Goal: Information Seeking & Learning: Check status

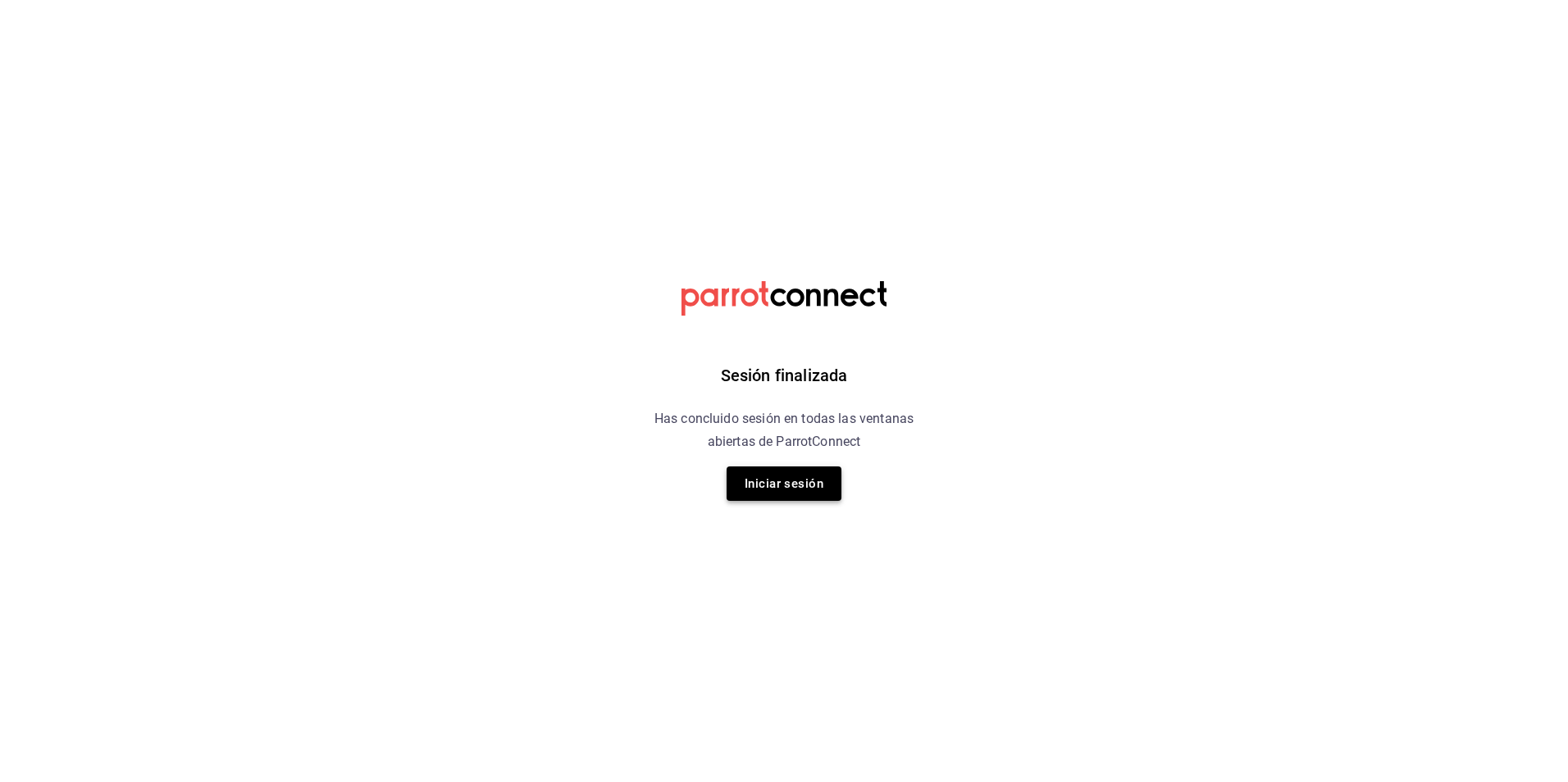
click at [748, 475] on button "Iniciar sesión" at bounding box center [784, 483] width 115 height 34
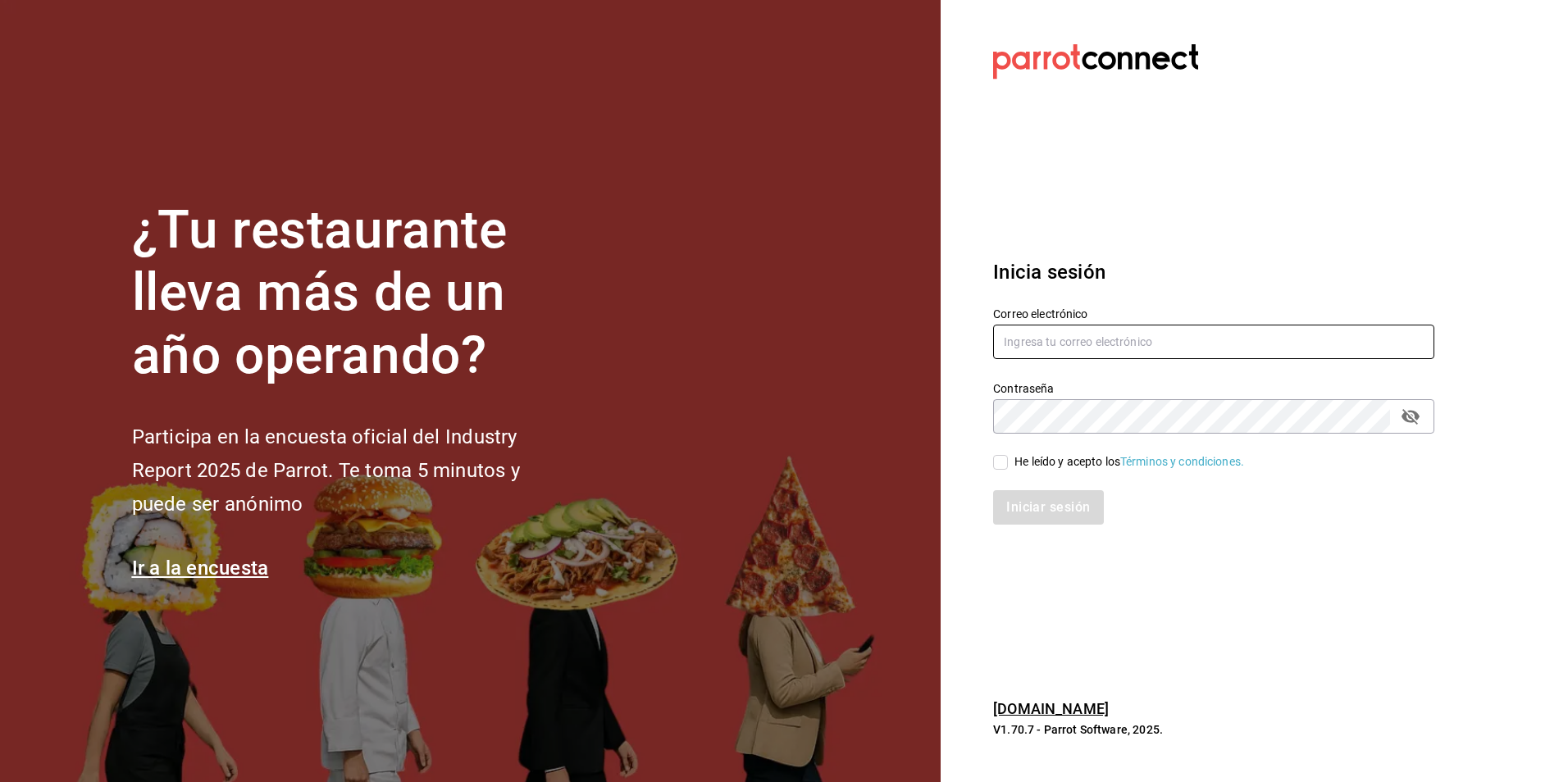
type input "[EMAIL_ADDRESS][DOMAIN_NAME]"
click at [999, 464] on input "He leído y acepto los Términos y condiciones." at bounding box center [1001, 462] width 15 height 15
checkbox input "true"
click at [1024, 507] on button "Iniciar sesión" at bounding box center [1050, 507] width 112 height 34
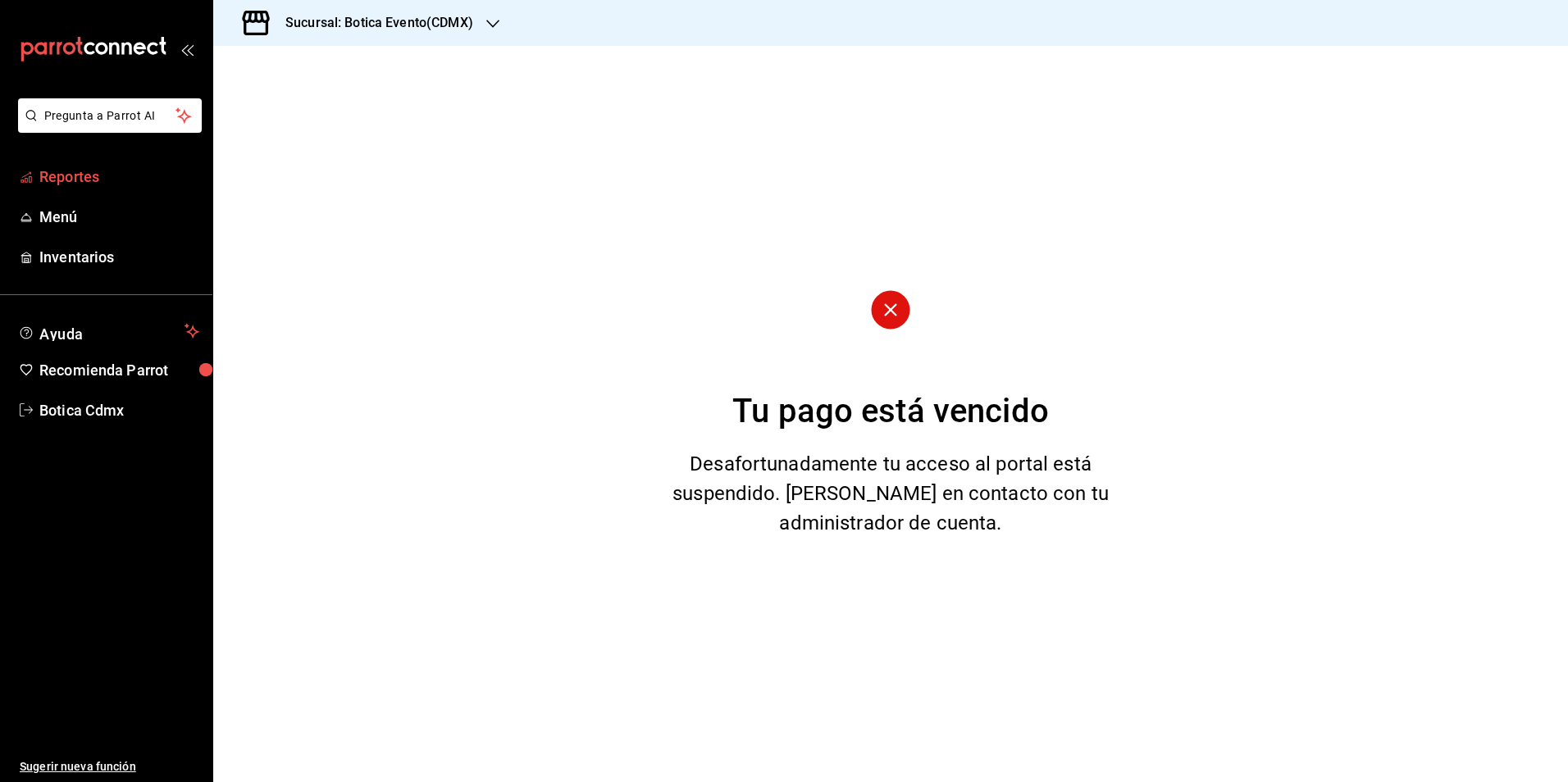
click at [48, 171] on span "Reportes" at bounding box center [119, 176] width 160 height 23
click at [493, 27] on icon "button" at bounding box center [493, 24] width 13 height 13
click at [326, 115] on div "Botica (CDMX)" at bounding box center [336, 108] width 220 height 18
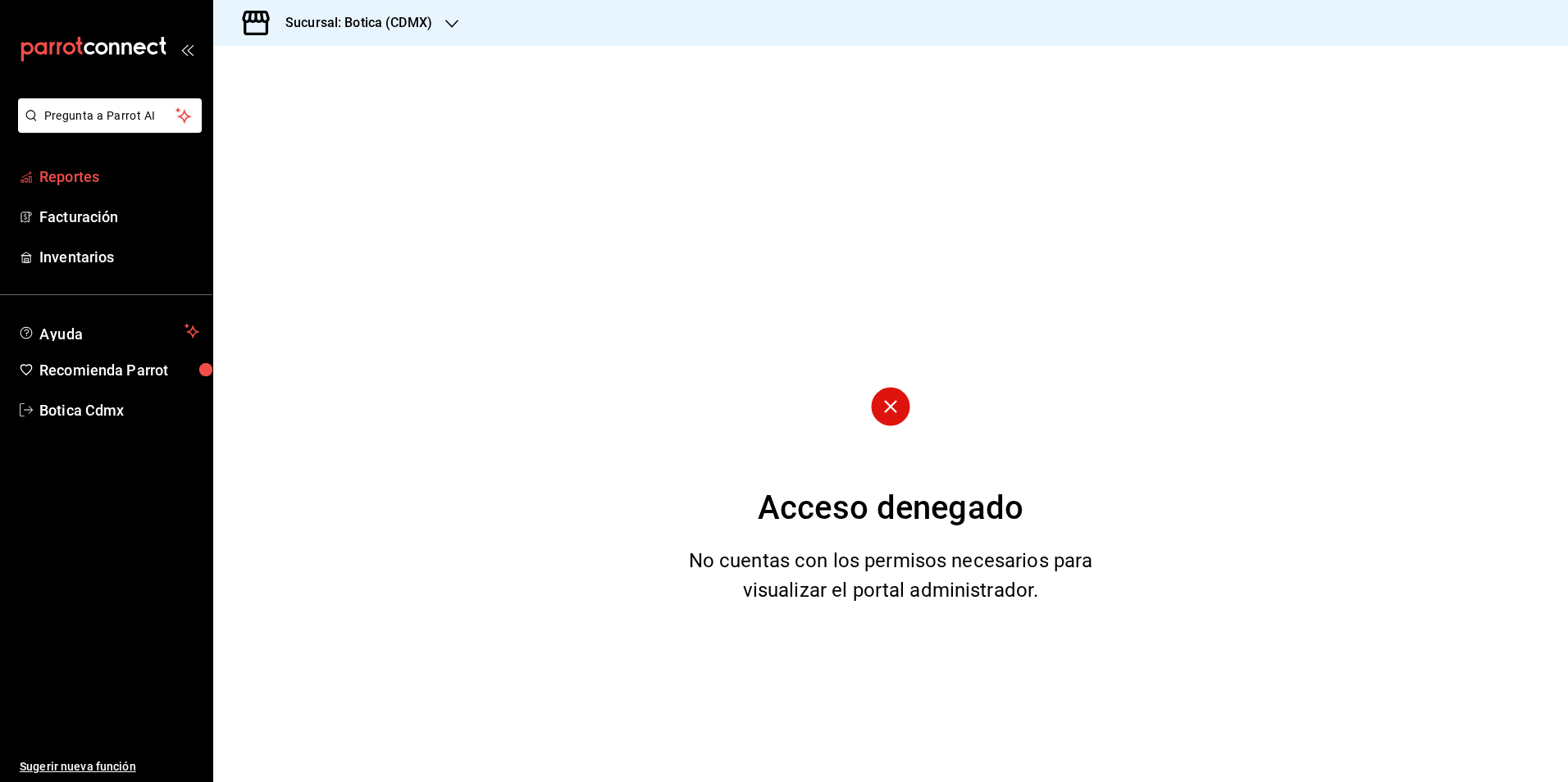
click at [93, 177] on span "Reportes" at bounding box center [119, 176] width 160 height 23
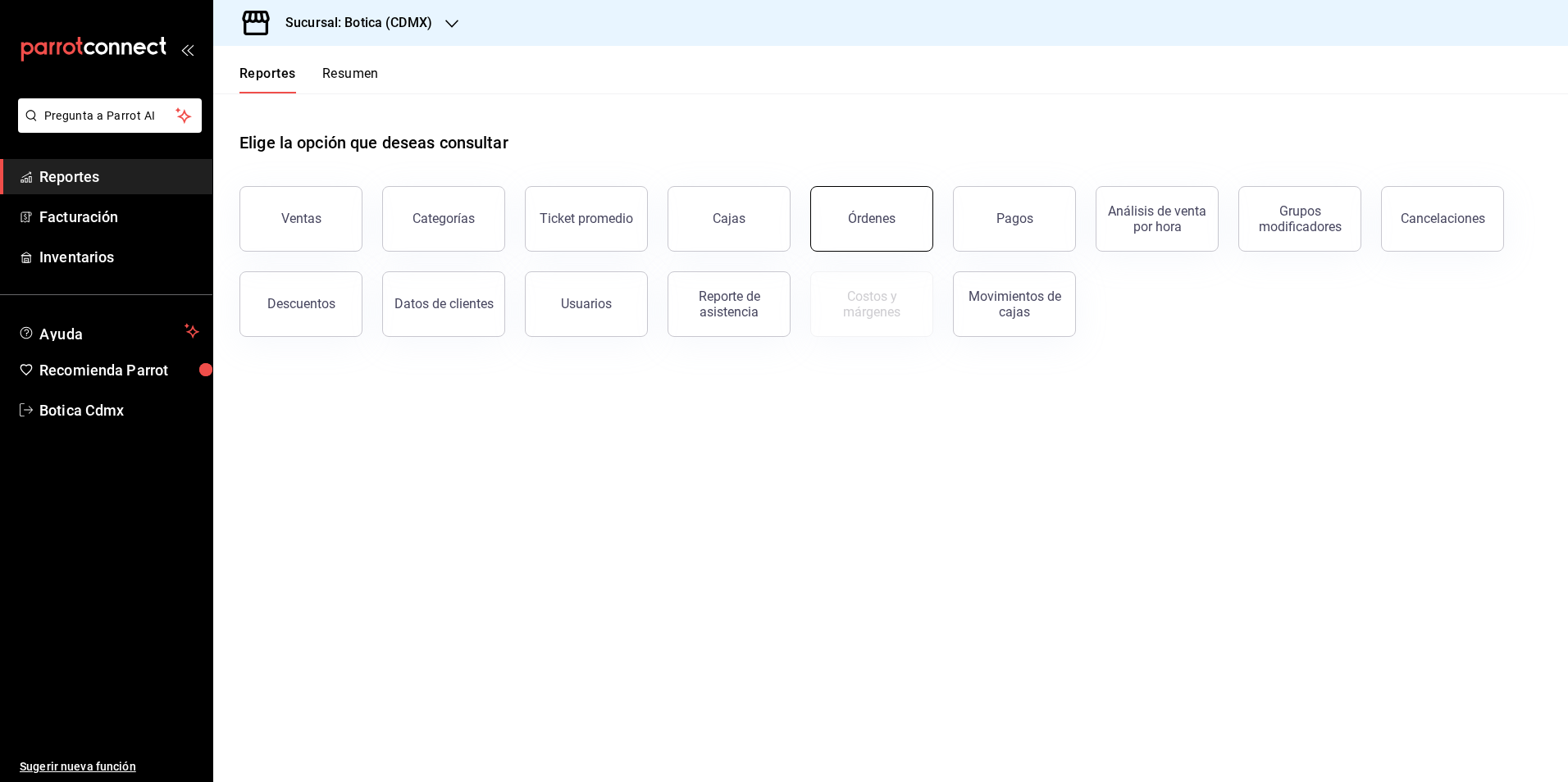
click at [882, 231] on button "Órdenes" at bounding box center [872, 219] width 123 height 66
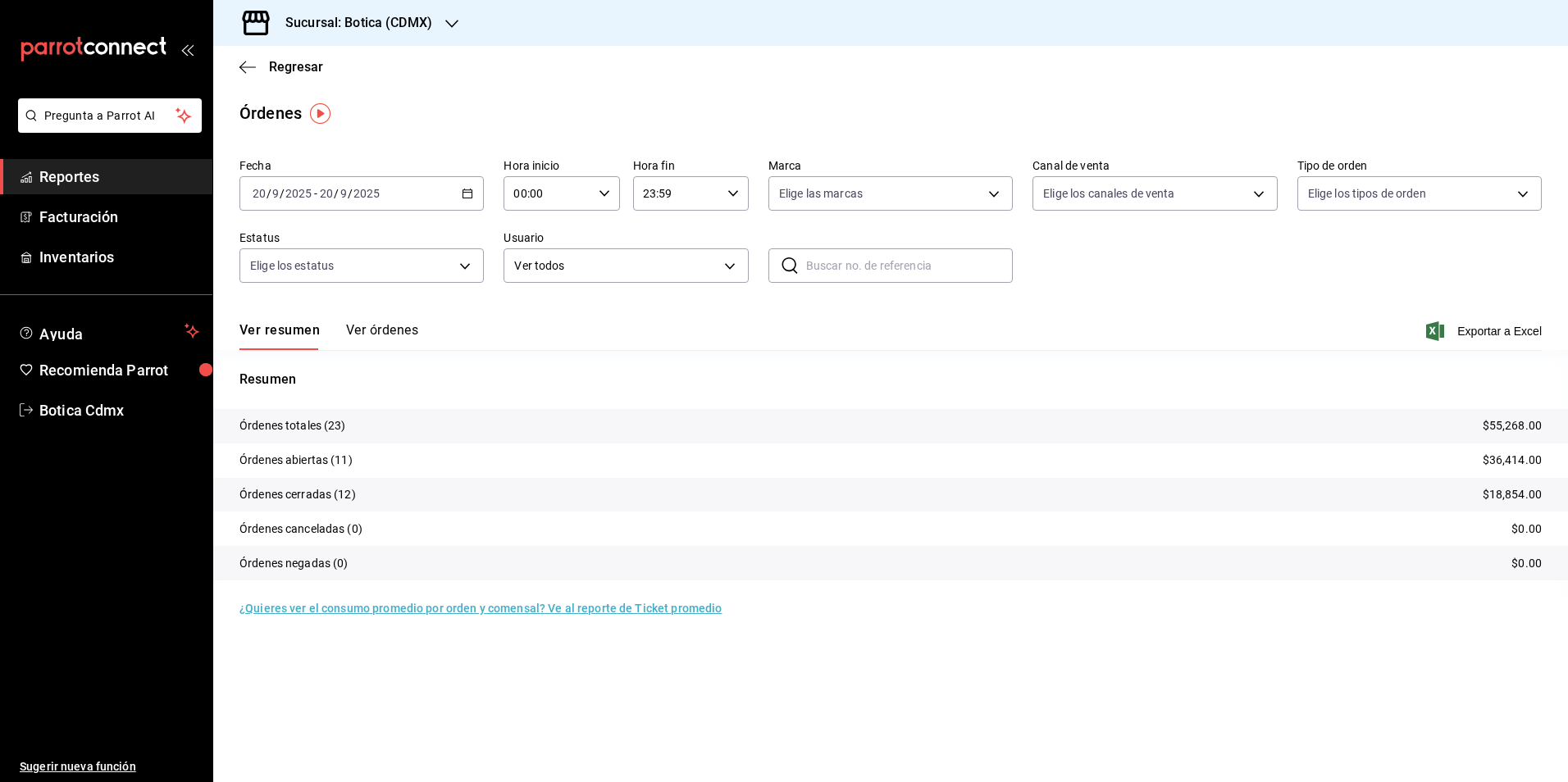
click at [732, 194] on icon "button" at bounding box center [733, 194] width 12 height 12
click at [599, 196] on div at bounding box center [784, 391] width 1568 height 782
click at [604, 189] on icon "button" at bounding box center [604, 194] width 12 height 12
click at [540, 314] on span "02" at bounding box center [533, 314] width 32 height 13
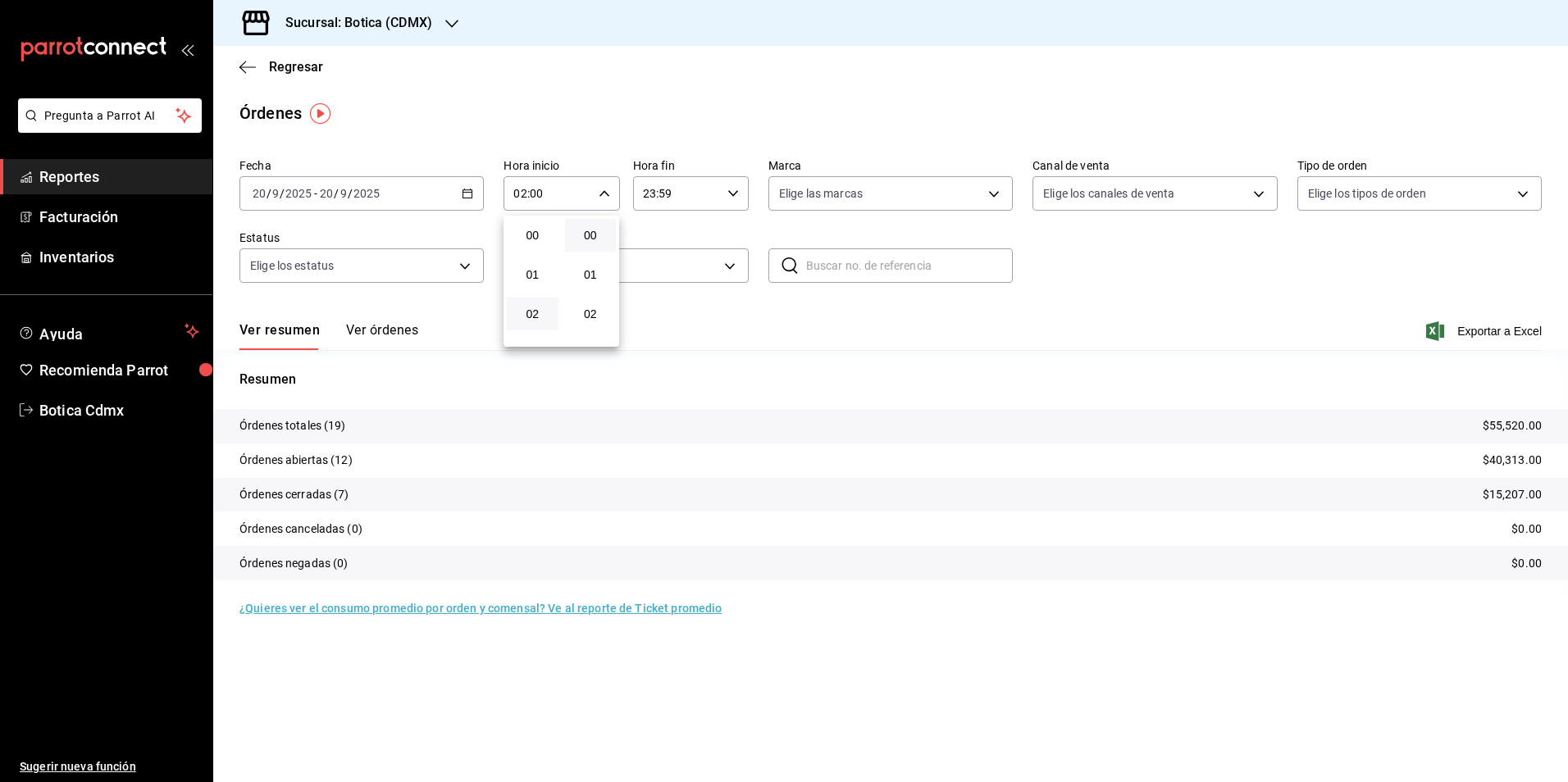
scroll to position [82, 0]
click at [538, 270] on span "03" at bounding box center [533, 271] width 32 height 13
type input "03:00"
click at [553, 475] on div at bounding box center [784, 391] width 1568 height 782
click at [79, 169] on span "Reportes" at bounding box center [119, 176] width 160 height 23
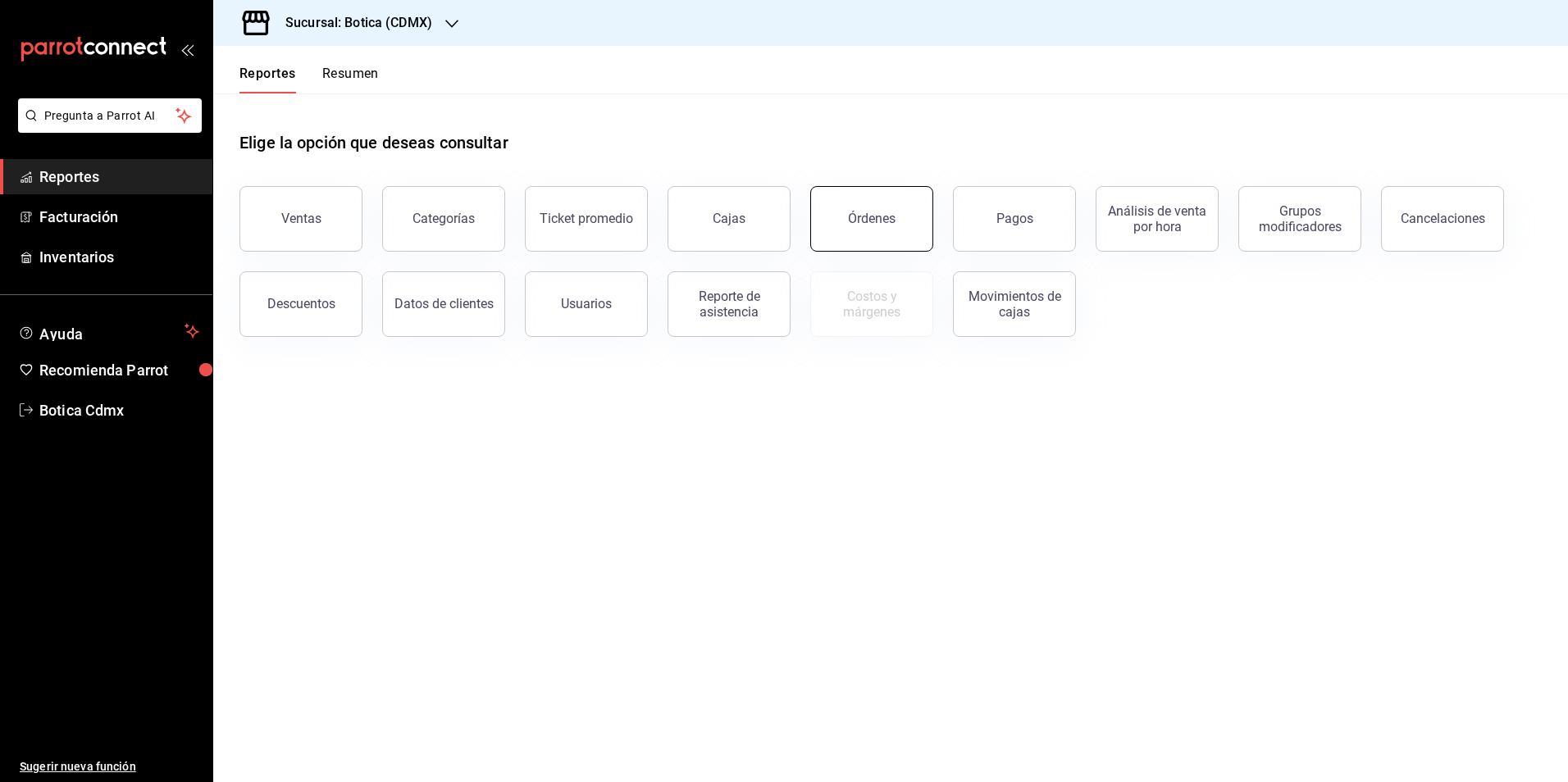
click at [871, 212] on div "Órdenes" at bounding box center [872, 218] width 48 height 16
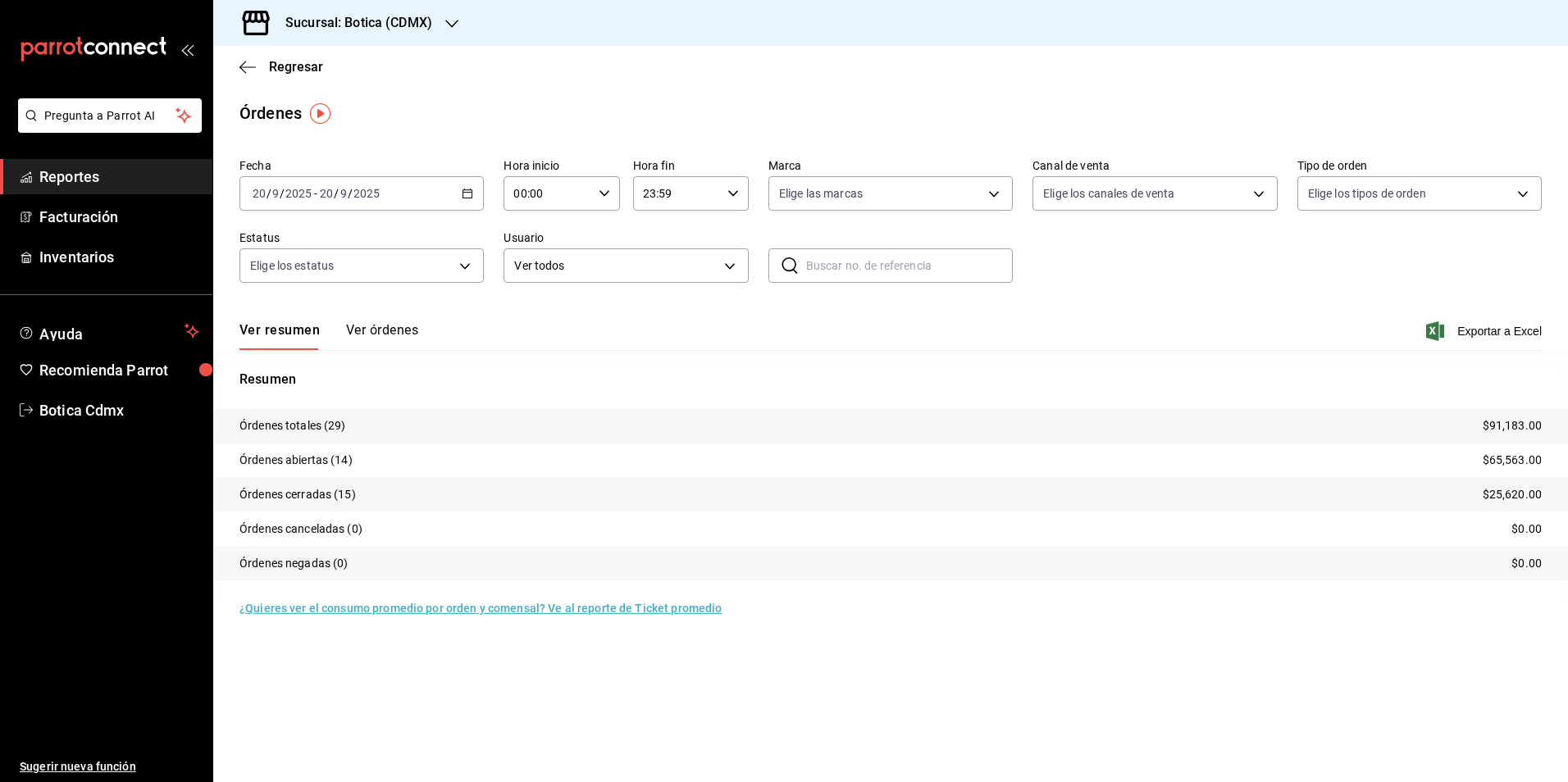
click at [599, 187] on div "00:00 Hora inicio" at bounding box center [561, 193] width 116 height 34
click at [559, 320] on div "02" at bounding box center [533, 314] width 58 height 39
click at [530, 313] on span "02" at bounding box center [533, 314] width 32 height 13
type input "02:00"
click at [752, 323] on div at bounding box center [784, 391] width 1568 height 782
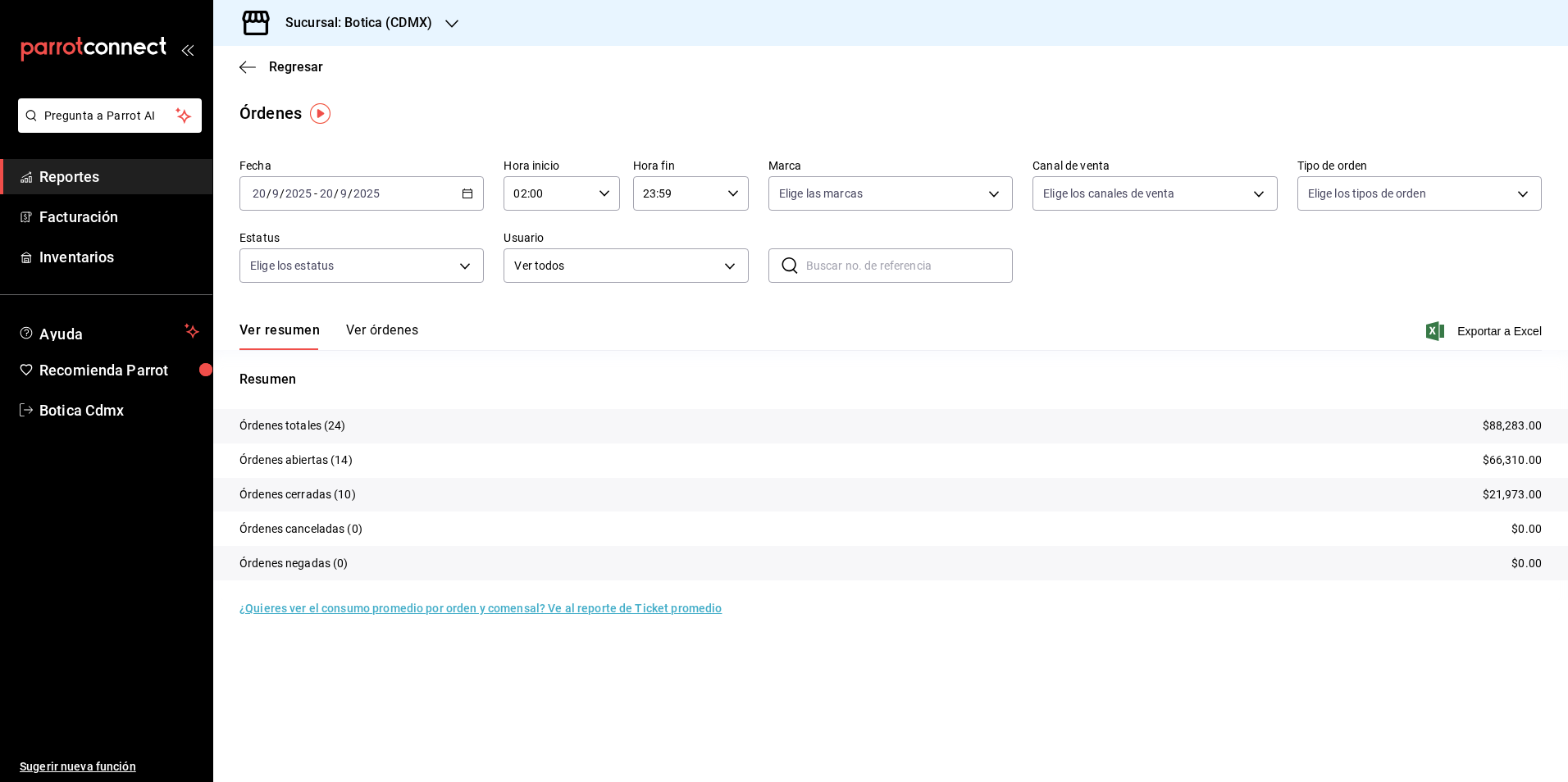
click at [92, 175] on span "Reportes" at bounding box center [119, 176] width 160 height 23
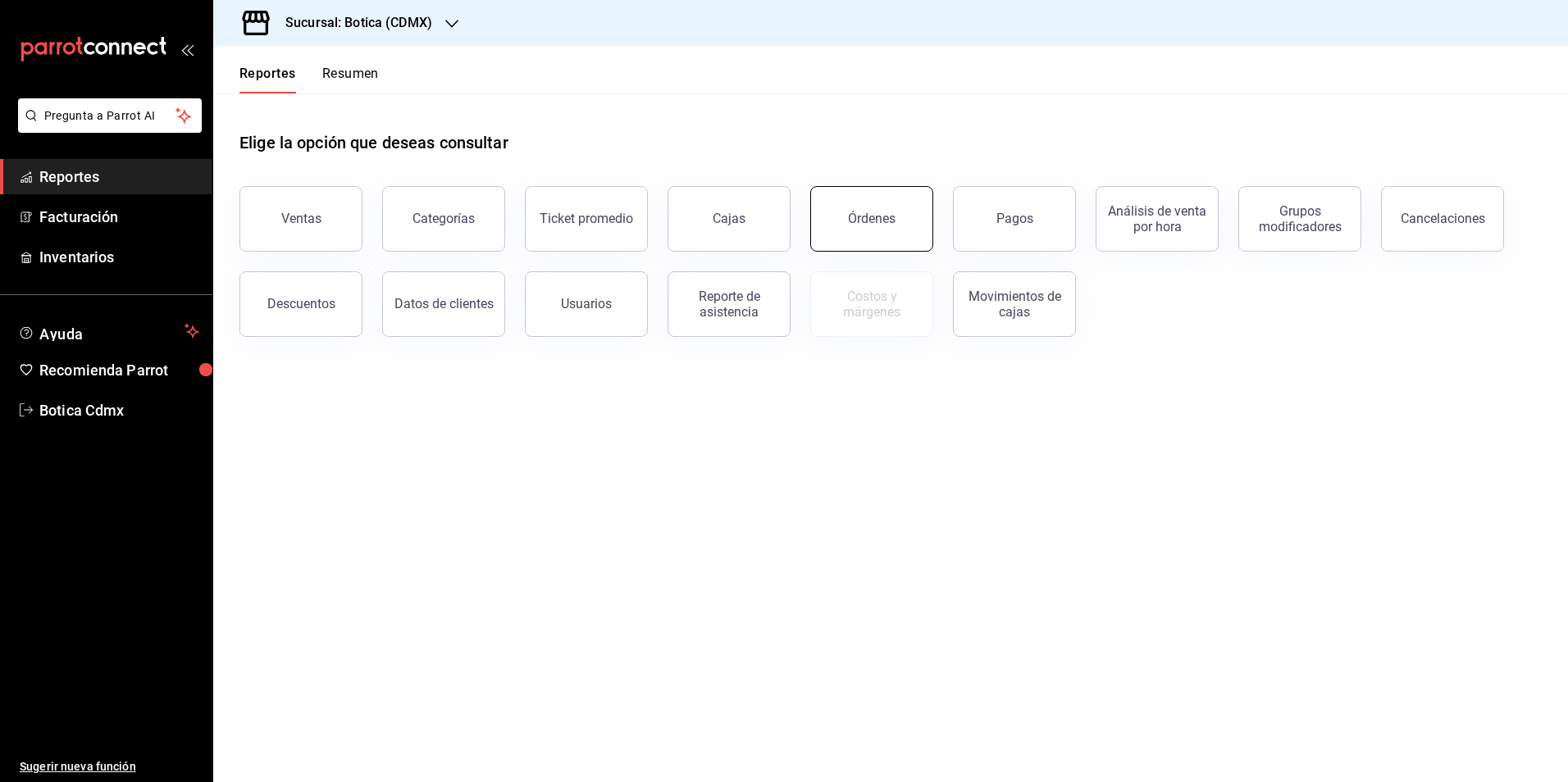
click at [867, 214] on div "Órdenes" at bounding box center [872, 218] width 48 height 16
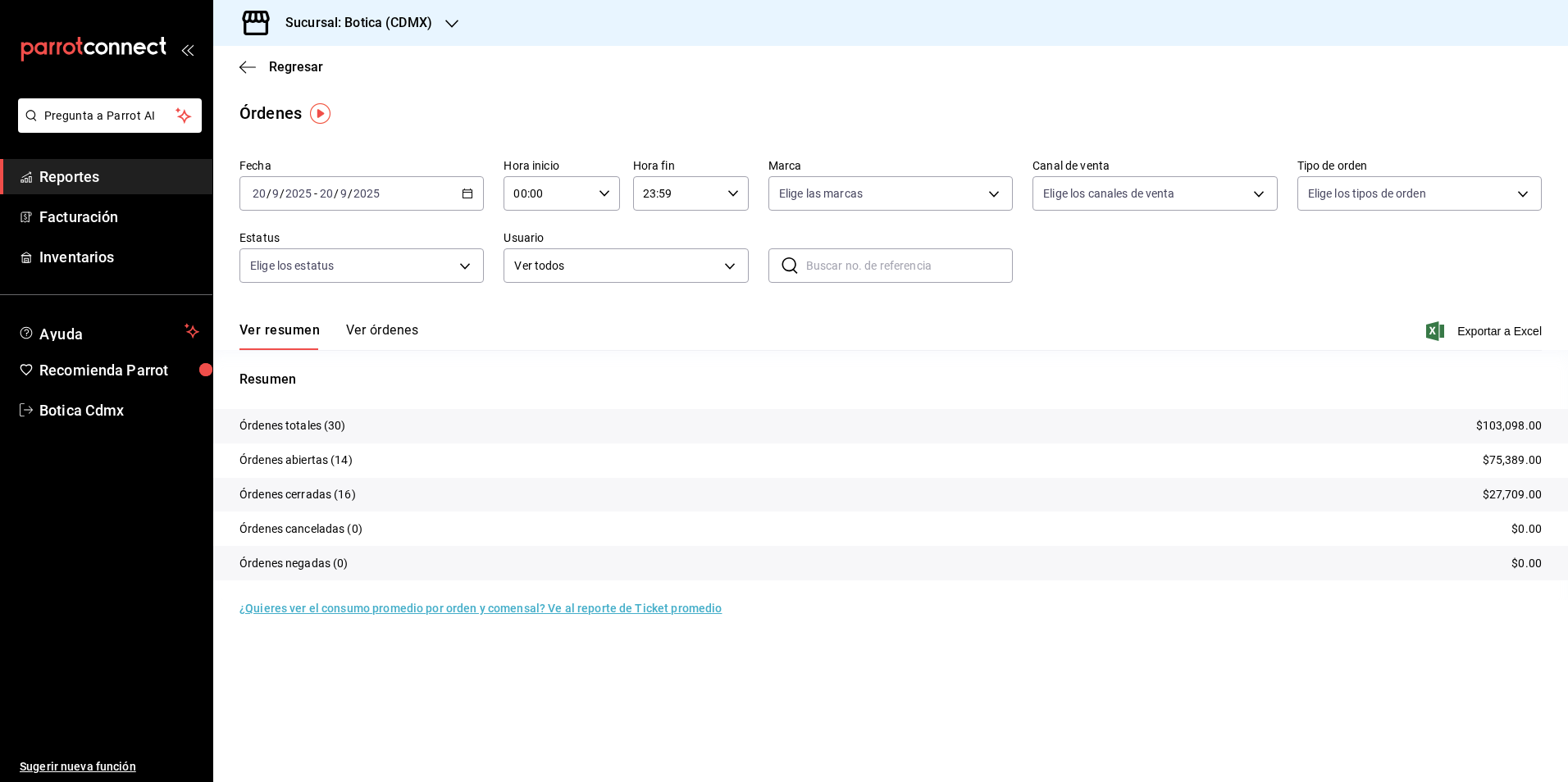
click at [62, 179] on span "Reportes" at bounding box center [119, 176] width 160 height 23
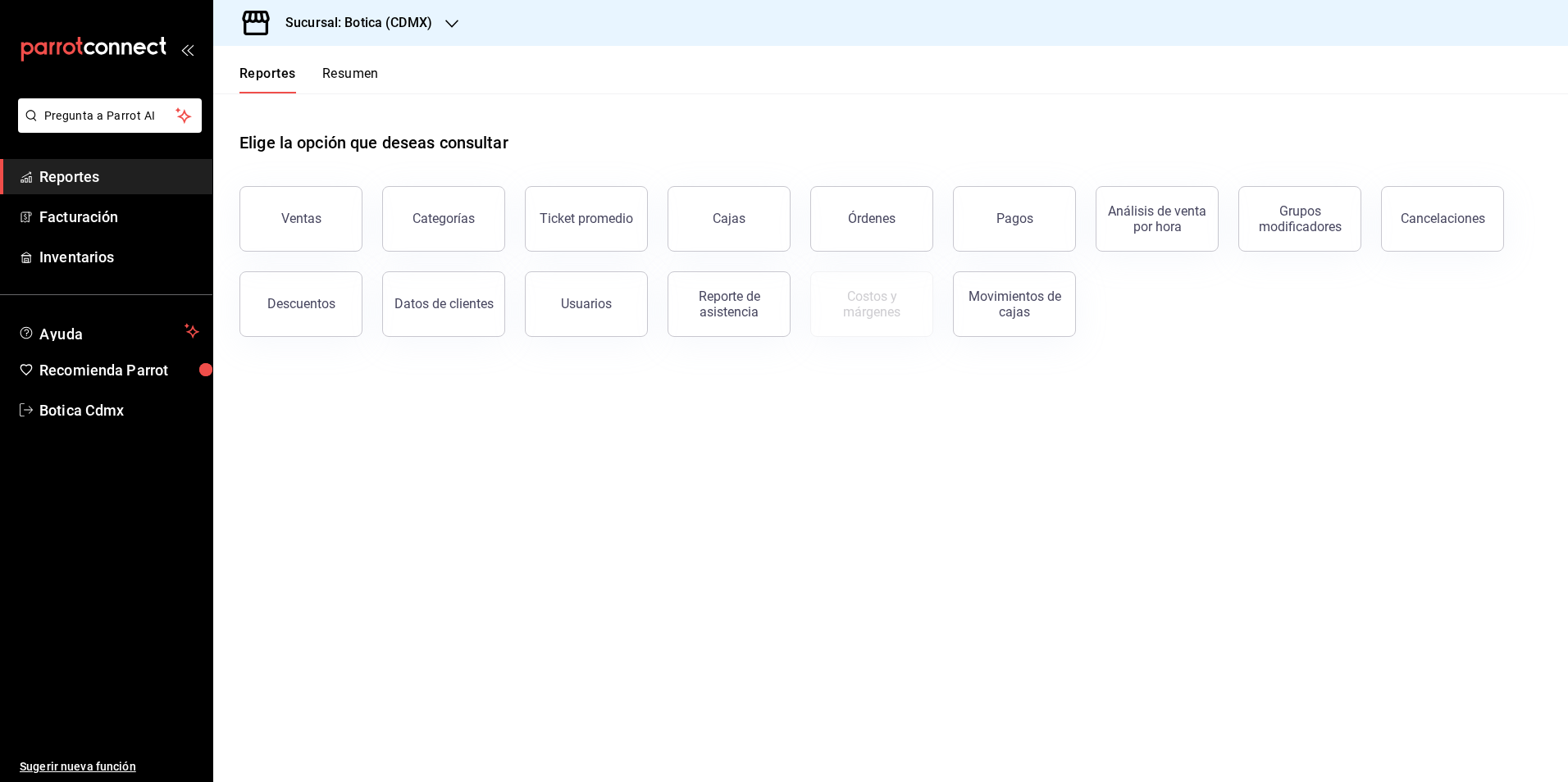
click at [359, 305] on div "Descuentos" at bounding box center [291, 295] width 143 height 85
click at [300, 307] on div "Descuentos" at bounding box center [301, 304] width 68 height 16
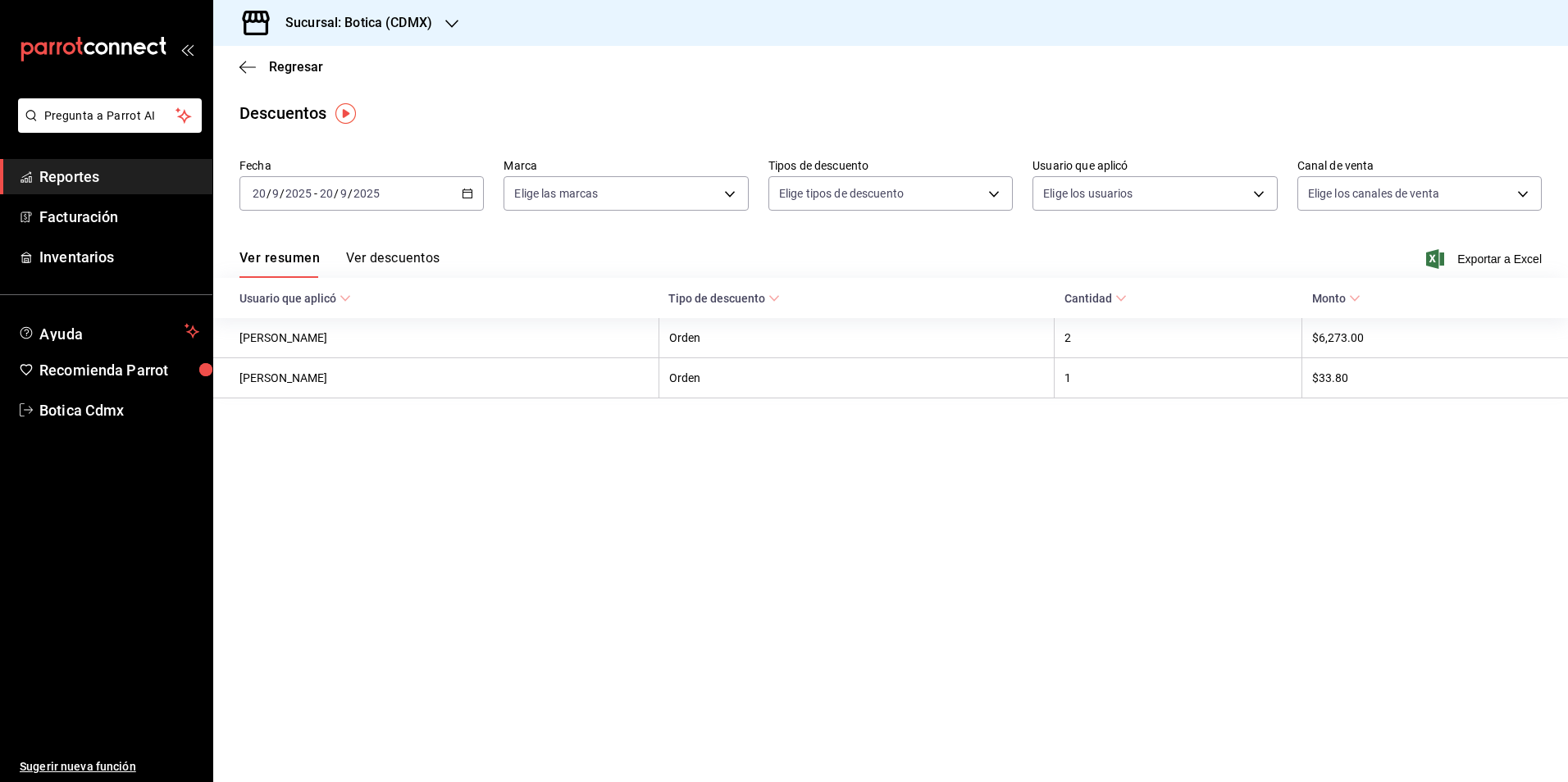
click at [402, 255] on button "Ver descuentos" at bounding box center [393, 264] width 94 height 28
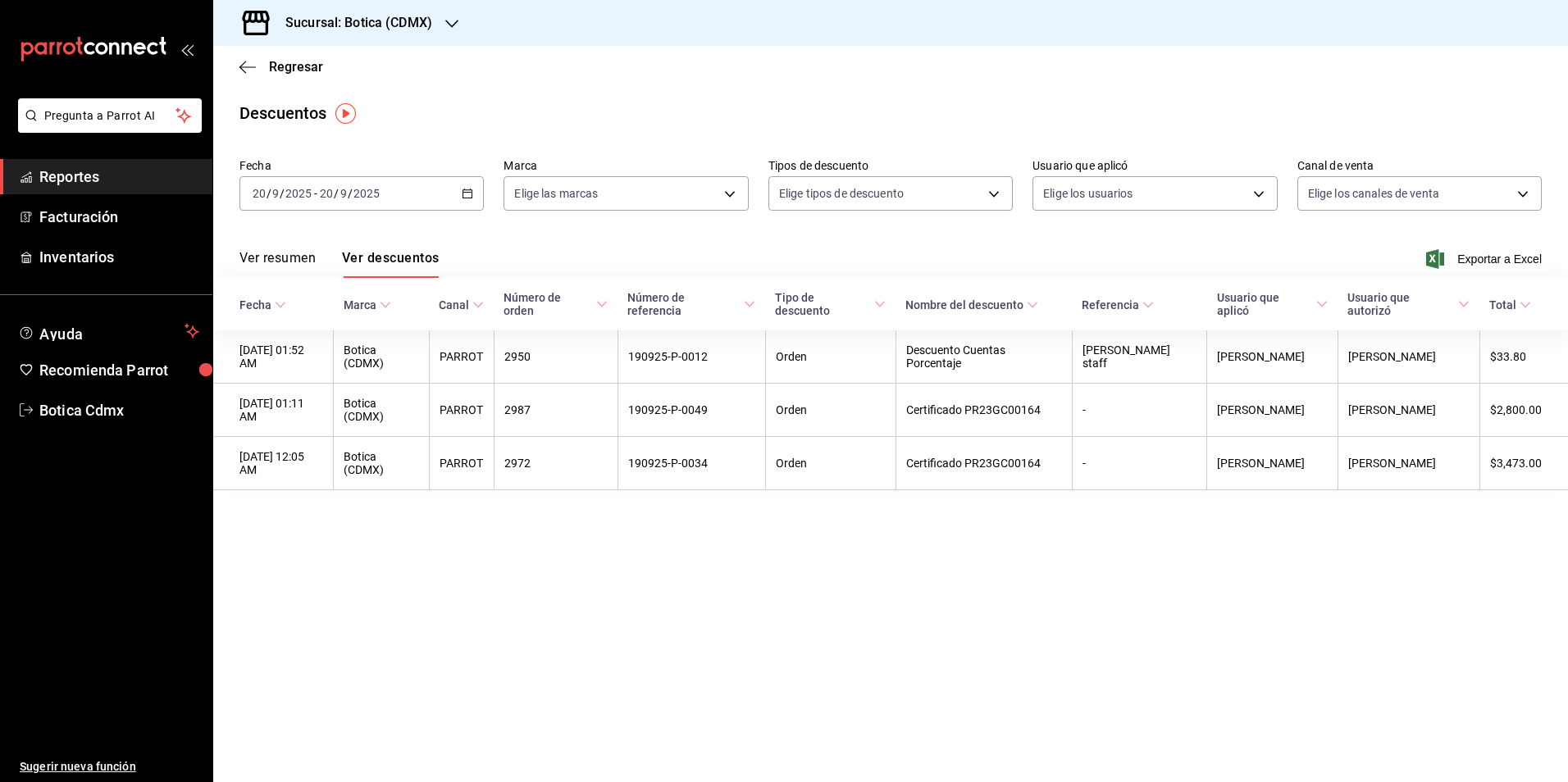
drag, startPoint x: 76, startPoint y: 189, endPoint x: 82, endPoint y: 182, distance: 9.2
click at [76, 189] on link "Reportes" at bounding box center [106, 177] width 212 height 35
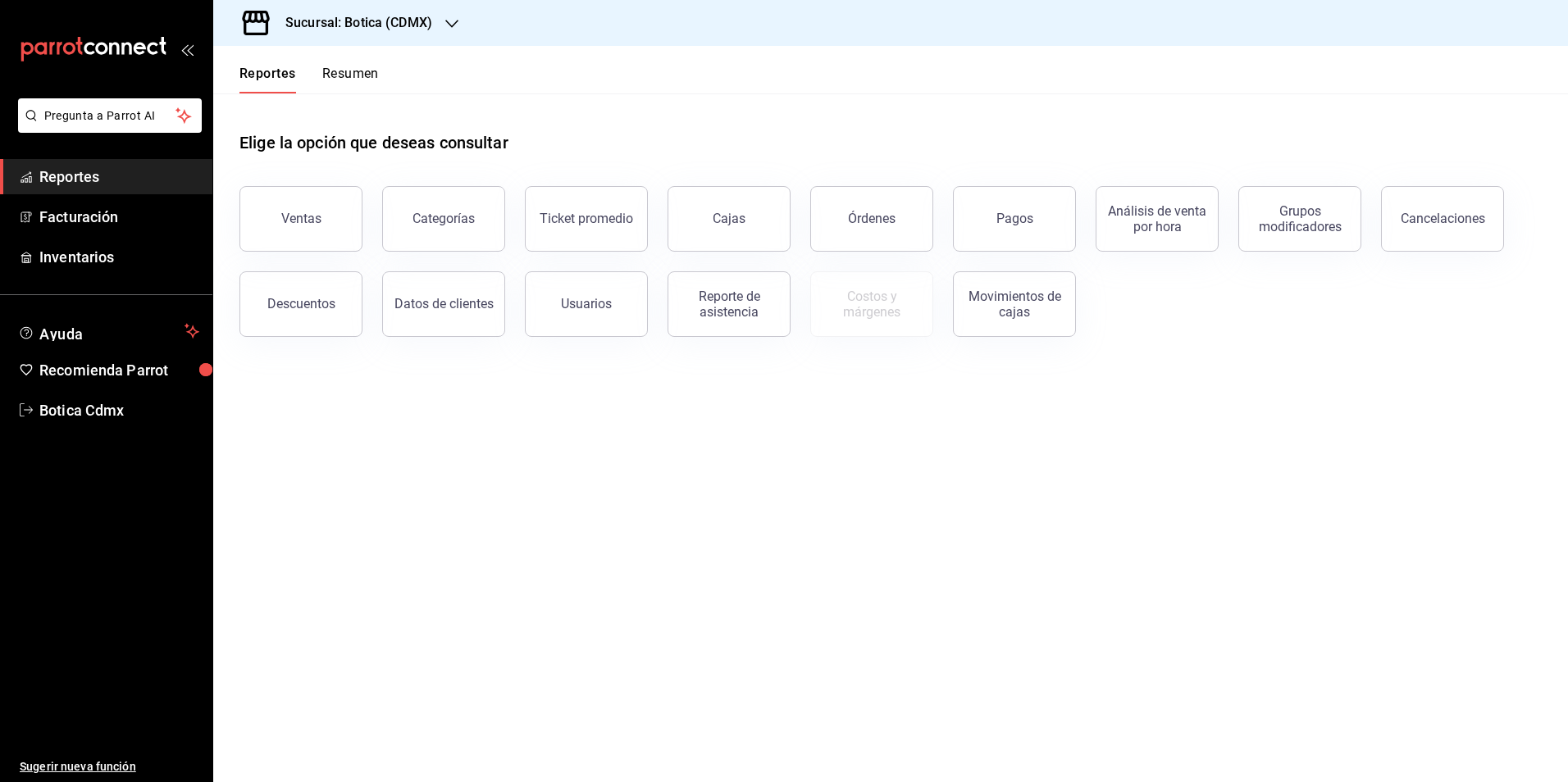
click at [82, 182] on span "Reportes" at bounding box center [119, 176] width 160 height 23
click at [880, 225] on div "Órdenes" at bounding box center [872, 218] width 48 height 16
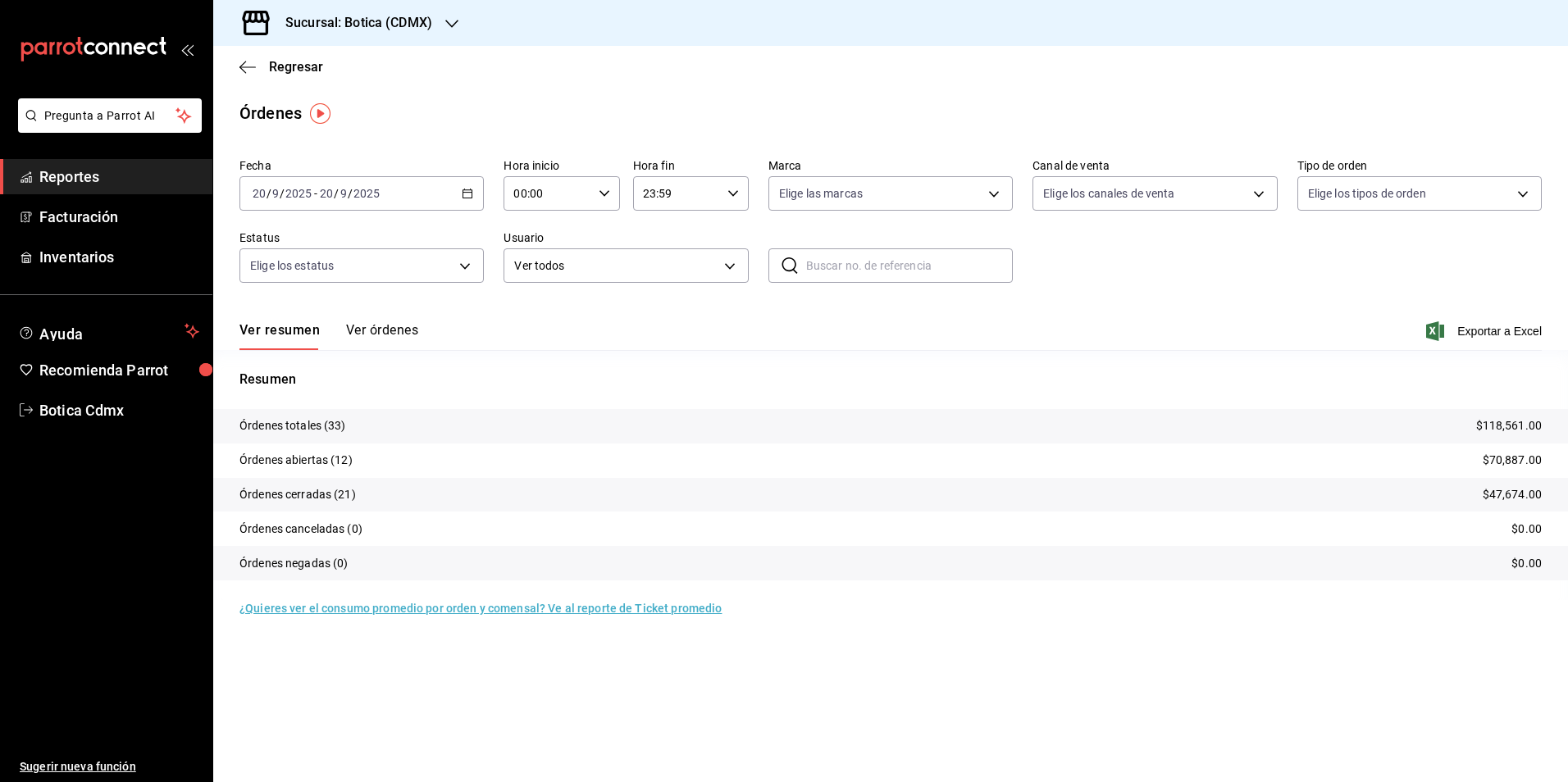
click at [730, 114] on div "Órdenes" at bounding box center [890, 113] width 1355 height 24
click at [79, 172] on span "Reportes" at bounding box center [119, 176] width 160 height 23
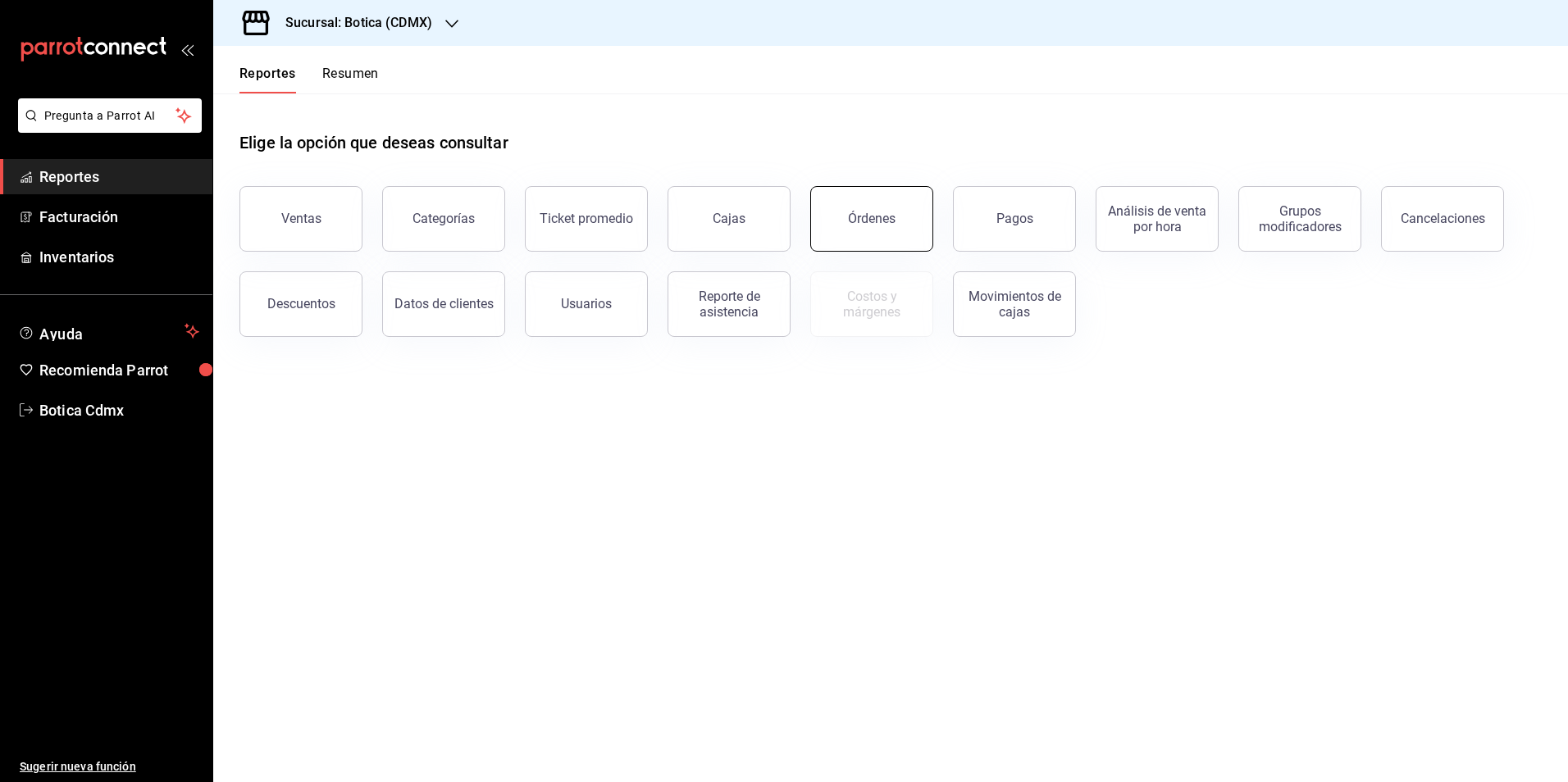
click at [890, 221] on div "Órdenes" at bounding box center [872, 218] width 48 height 16
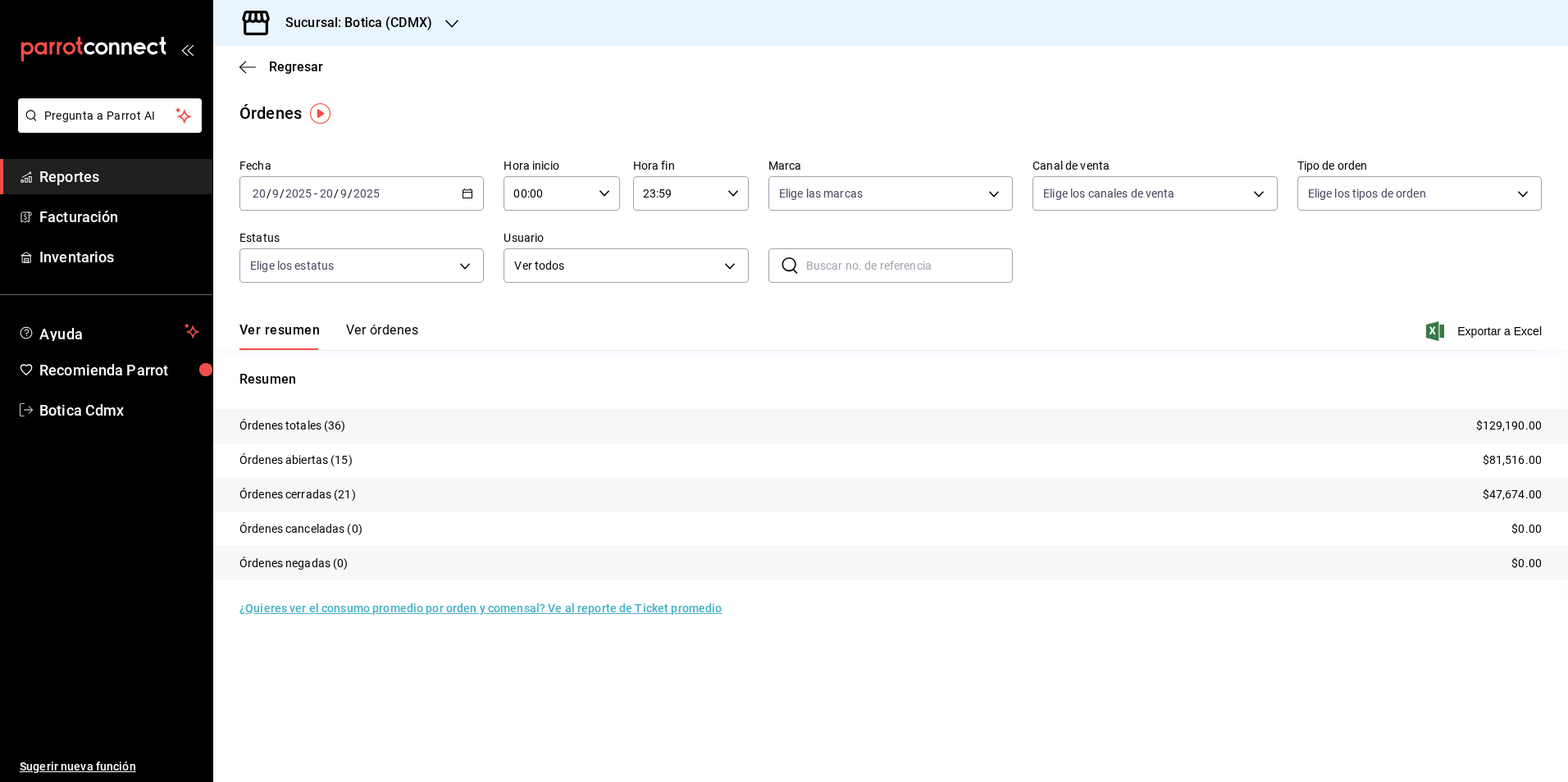
click at [600, 190] on icon "button" at bounding box center [604, 194] width 12 height 12
click at [532, 327] on button "02" at bounding box center [533, 314] width 52 height 33
type input "02:00"
click at [776, 321] on div at bounding box center [784, 391] width 1568 height 782
click at [83, 179] on span "Reportes" at bounding box center [119, 176] width 160 height 23
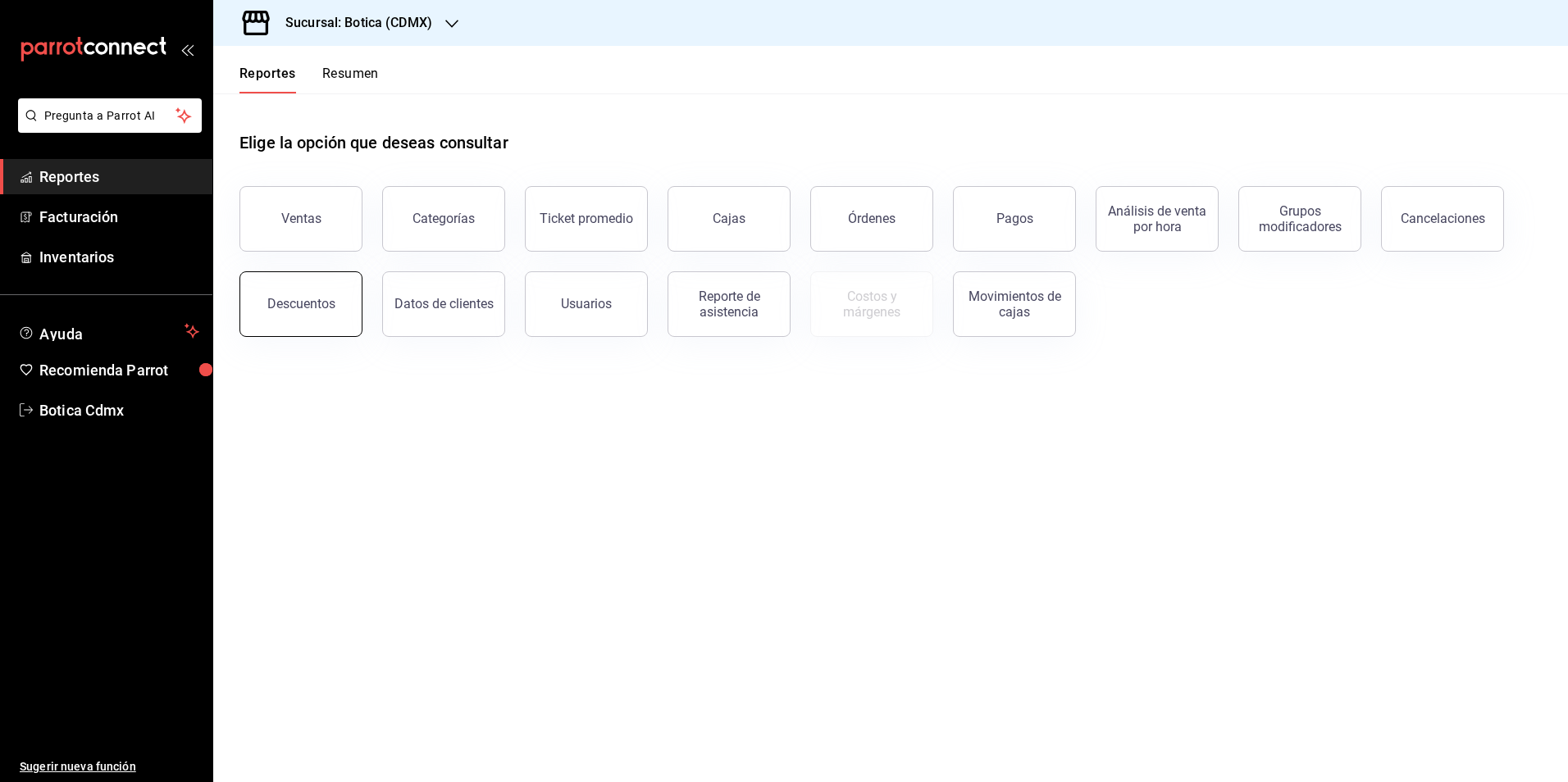
click at [268, 311] on button "Descuentos" at bounding box center [301, 304] width 123 height 66
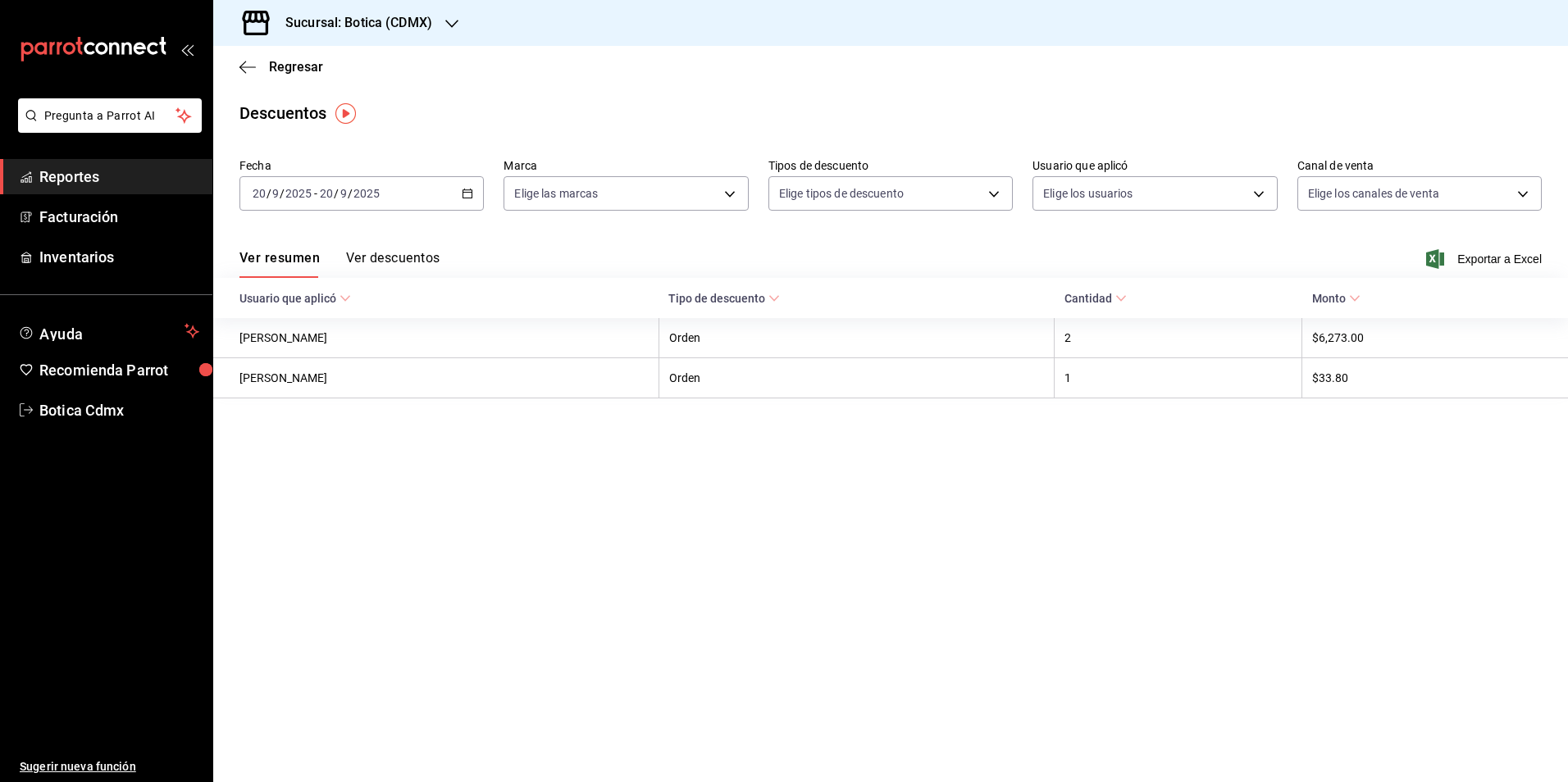
click at [89, 184] on span "Reportes" at bounding box center [119, 176] width 160 height 23
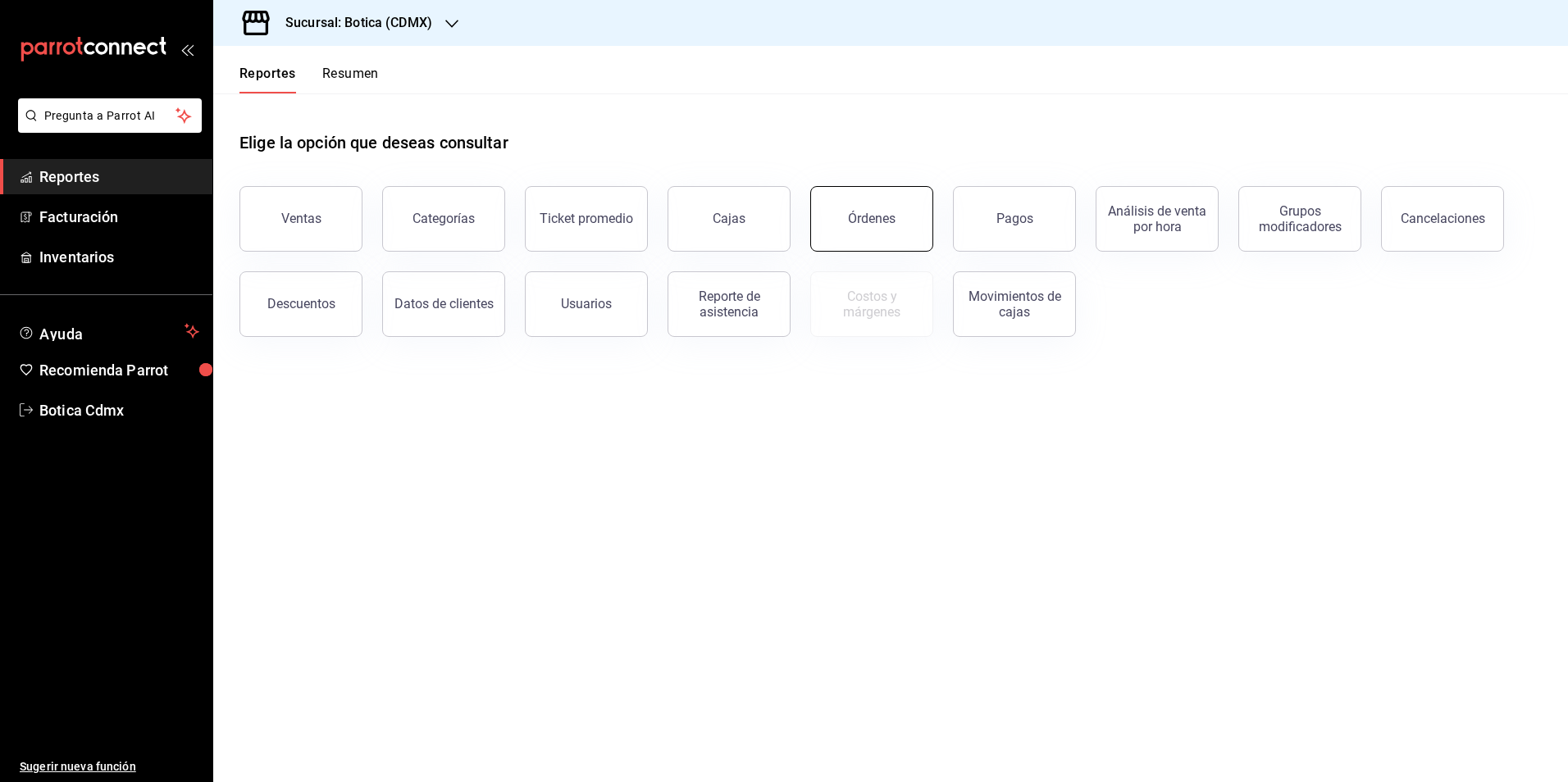
click at [881, 230] on button "Órdenes" at bounding box center [872, 219] width 123 height 66
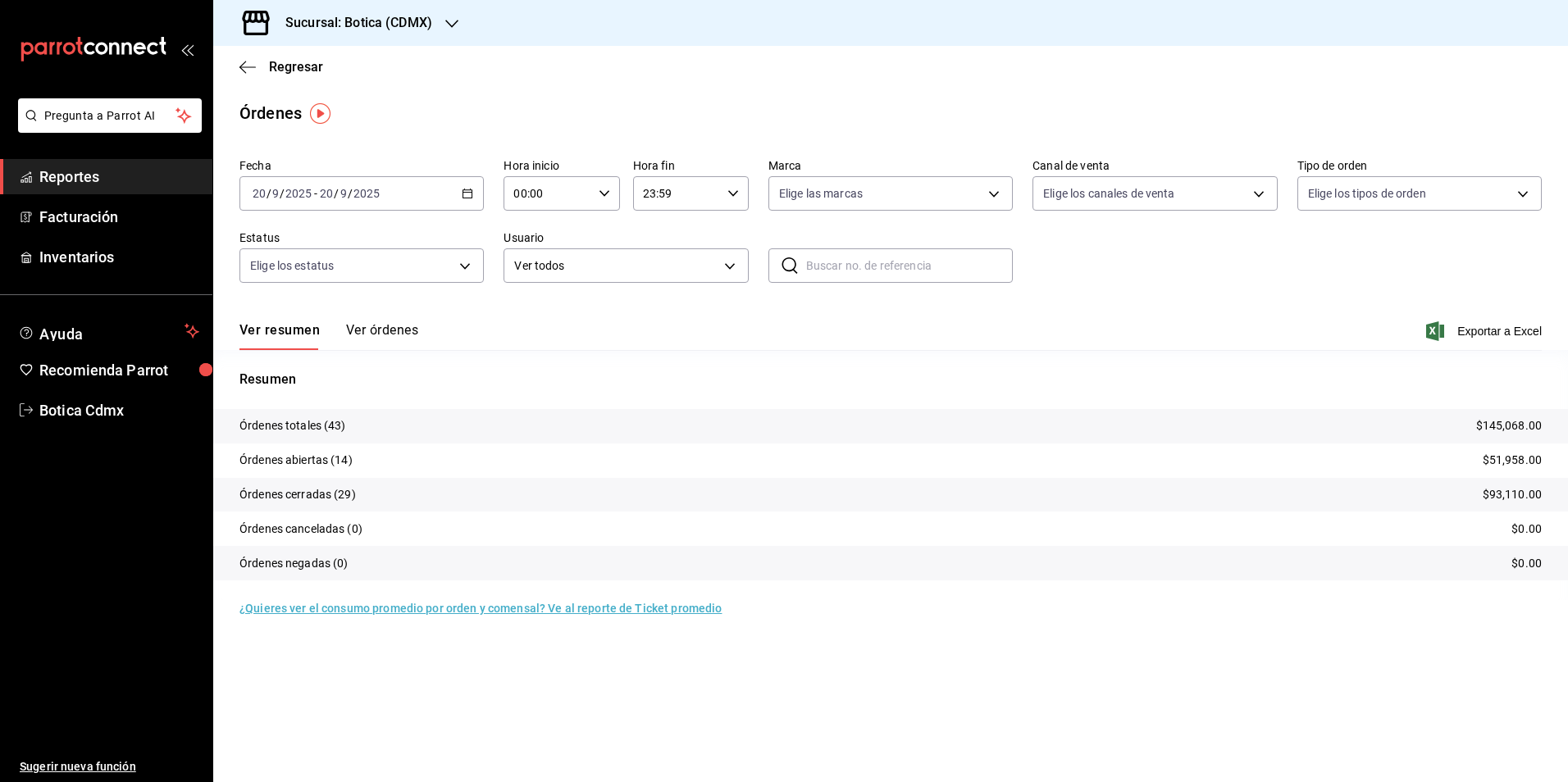
click at [1110, 57] on div "Regresar" at bounding box center [890, 67] width 1355 height 42
click at [63, 184] on span "Reportes" at bounding box center [119, 176] width 160 height 23
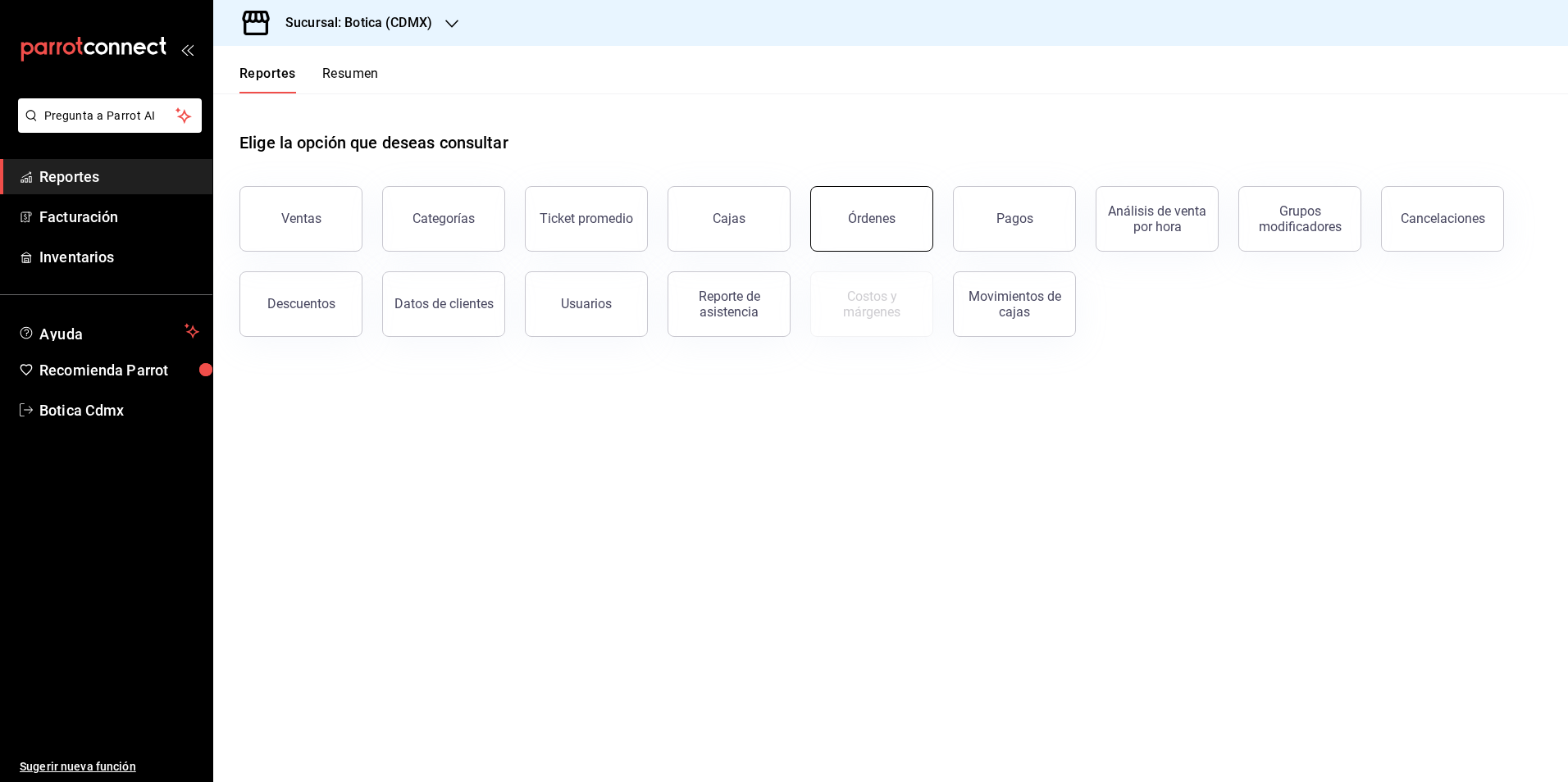
click at [847, 218] on button "Órdenes" at bounding box center [872, 219] width 123 height 66
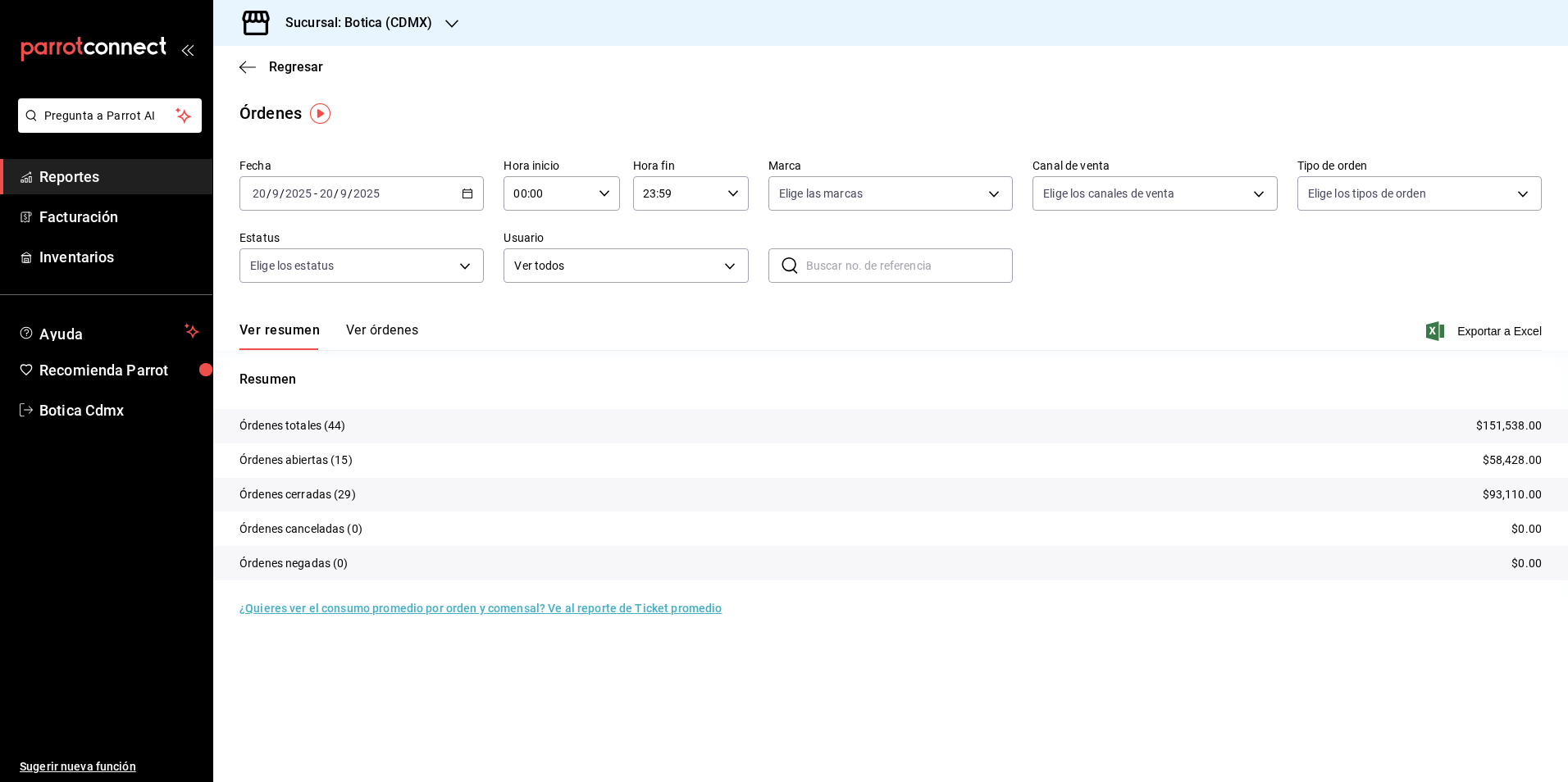
click at [594, 192] on div "00:00 Hora inicio" at bounding box center [561, 193] width 116 height 34
click at [553, 314] on button "02" at bounding box center [533, 314] width 52 height 33
type input "02:00"
click at [50, 171] on div at bounding box center [784, 391] width 1568 height 782
click at [89, 178] on span "Reportes" at bounding box center [119, 176] width 160 height 23
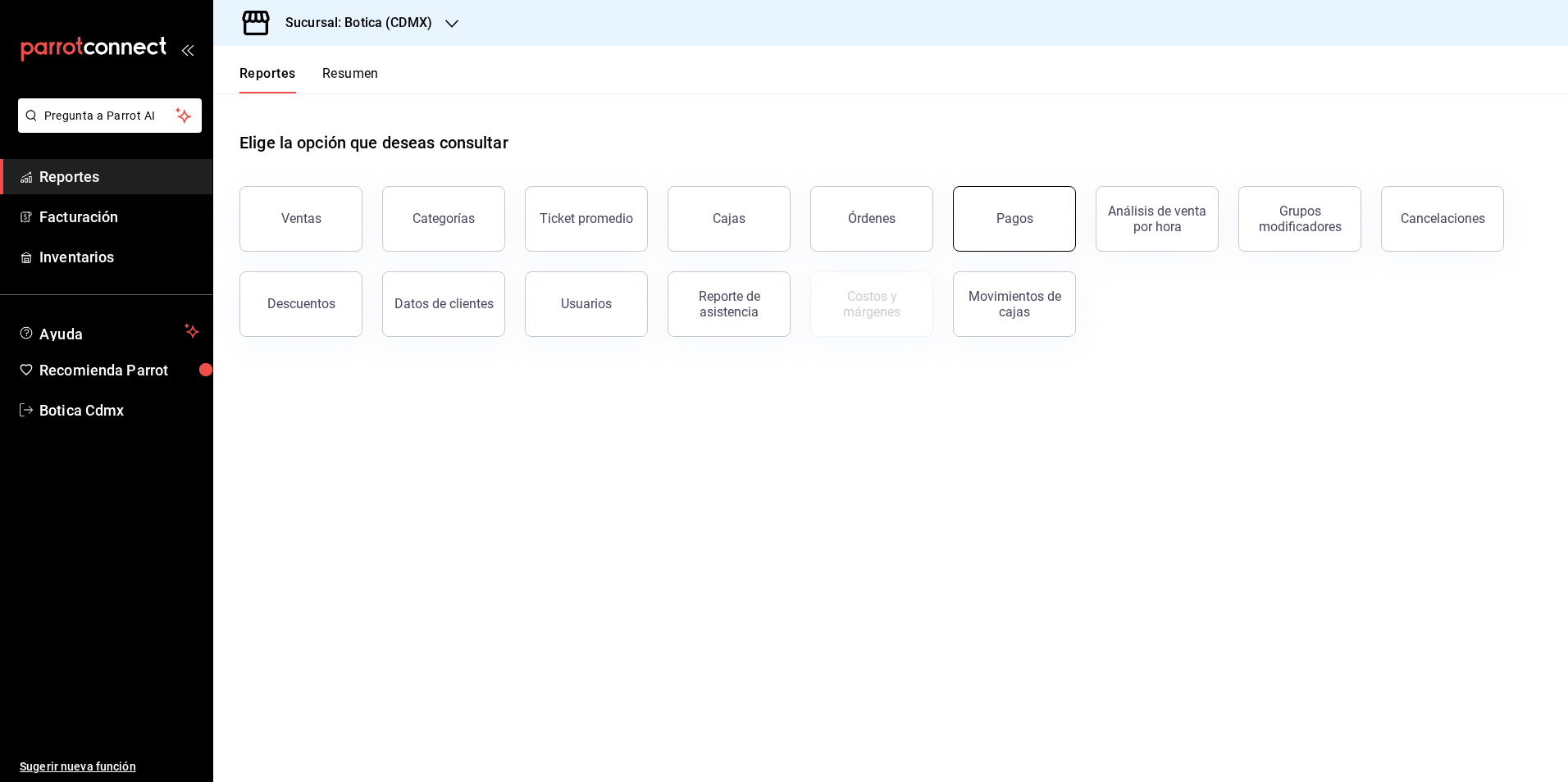
click at [987, 214] on button "Pagos" at bounding box center [1014, 219] width 123 height 66
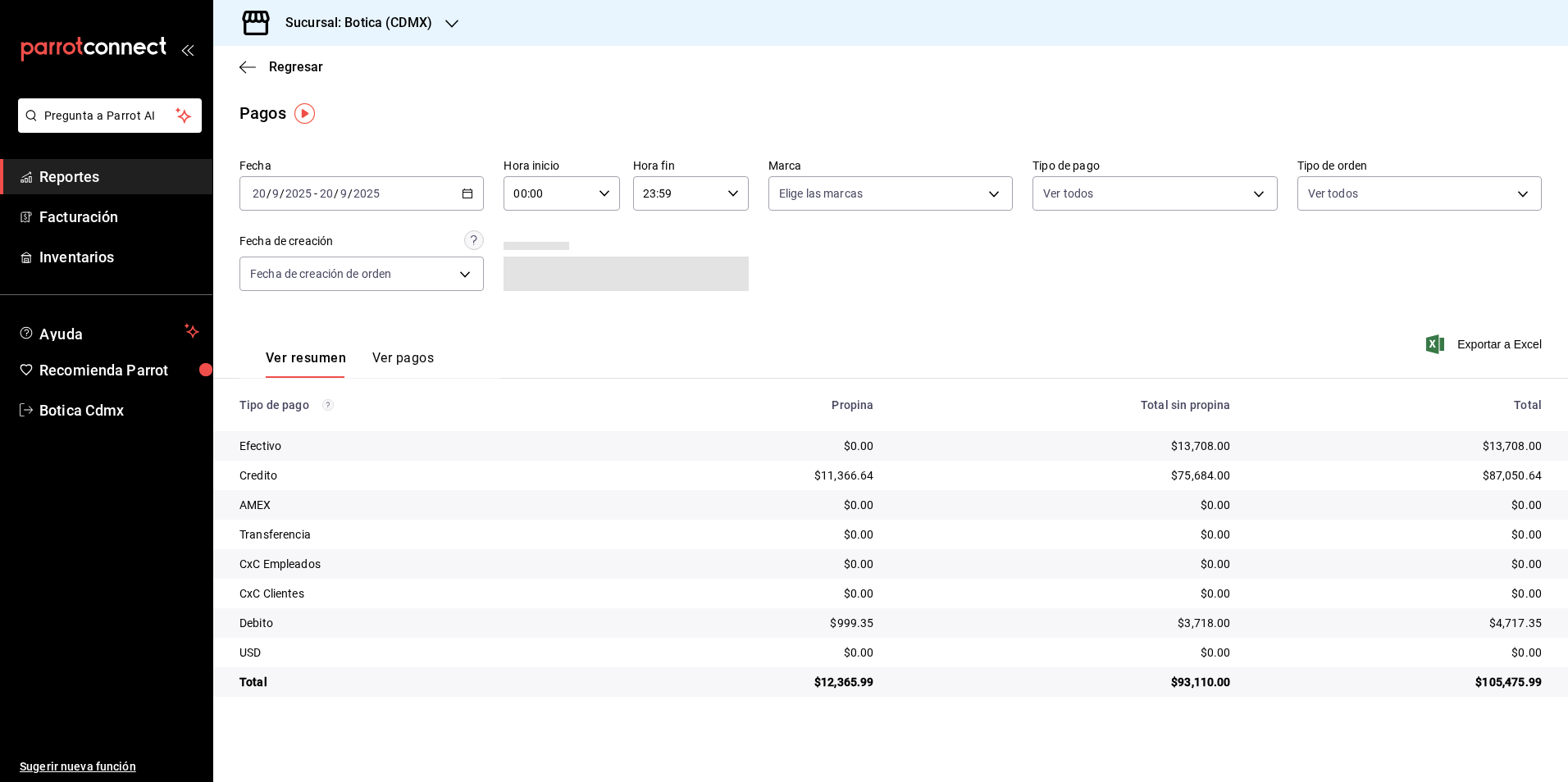
click at [606, 192] on icon "button" at bounding box center [604, 194] width 12 height 12
click at [544, 306] on button "02" at bounding box center [533, 314] width 52 height 33
click at [864, 317] on div at bounding box center [784, 391] width 1568 height 782
click at [610, 196] on div "02:00 Hora inicio" at bounding box center [561, 193] width 116 height 34
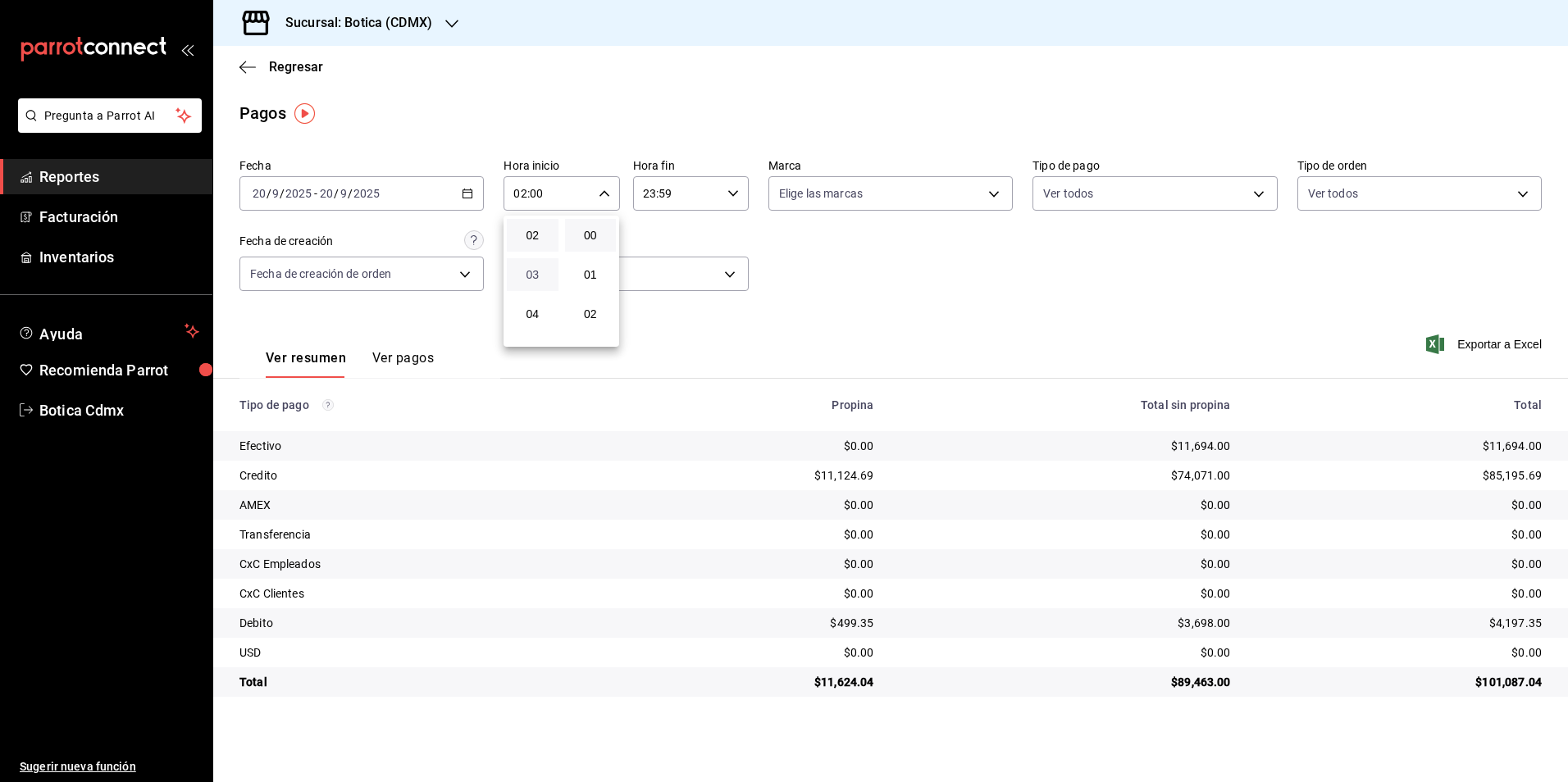
click at [538, 274] on span "03" at bounding box center [533, 275] width 32 height 13
type input "03:00"
click at [893, 291] on div at bounding box center [784, 391] width 1568 height 782
click at [1259, 190] on body "Pregunta a Parrot AI Reportes Facturación Inventarios Ayuda Recomienda Parrot B…" at bounding box center [784, 391] width 1568 height 782
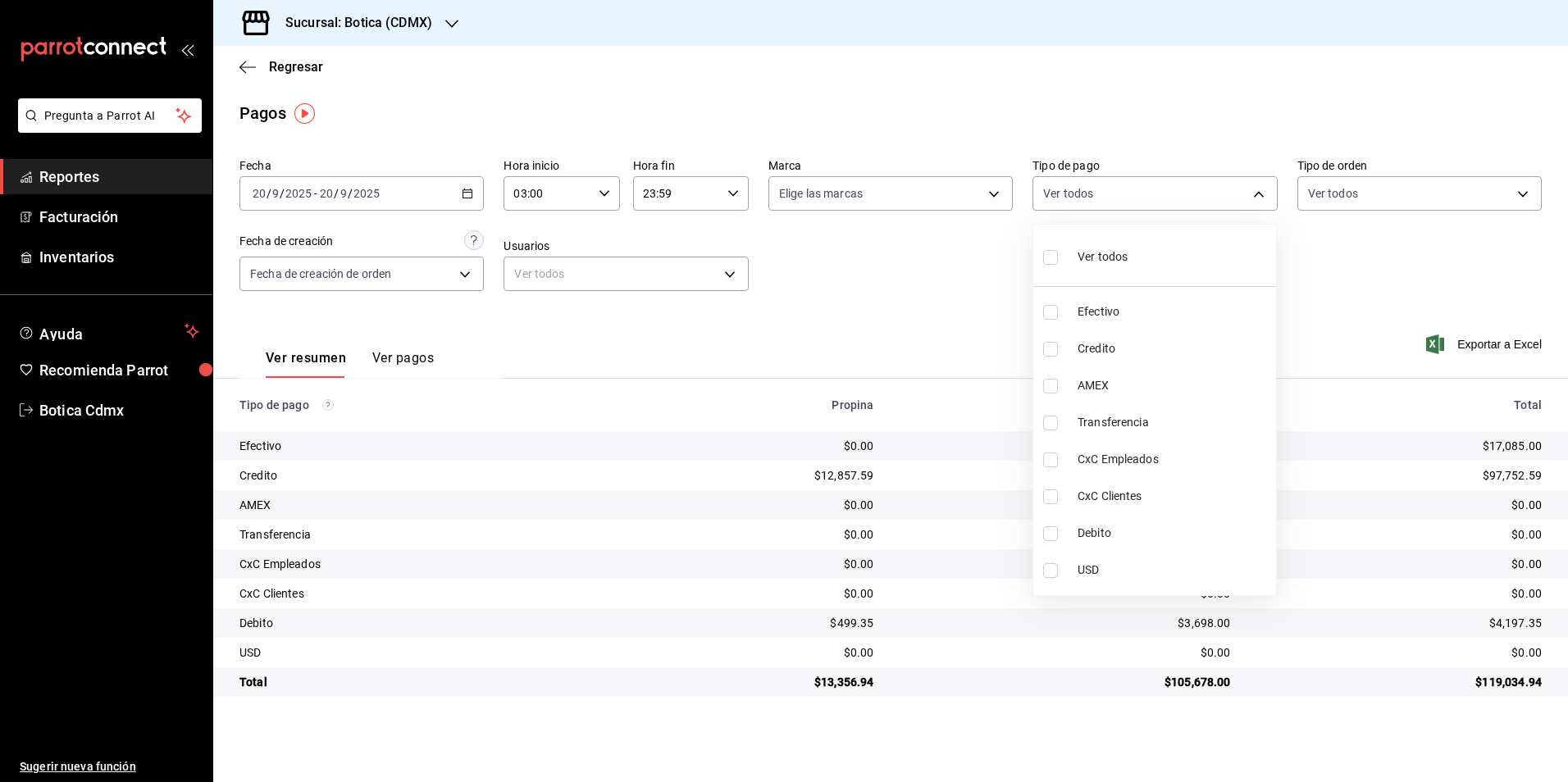
click at [1112, 346] on span "Credito" at bounding box center [1174, 349] width 192 height 18
type input "b4da851e-66ec-43b1-8a0b-e545688a4eb6"
checkbox input "true"
click at [1100, 538] on span "Debito" at bounding box center [1174, 533] width 192 height 18
type input "b4da851e-66ec-43b1-8a0b-e545688a4eb6,11579032-5cf0-46af-9956-e0058136143e"
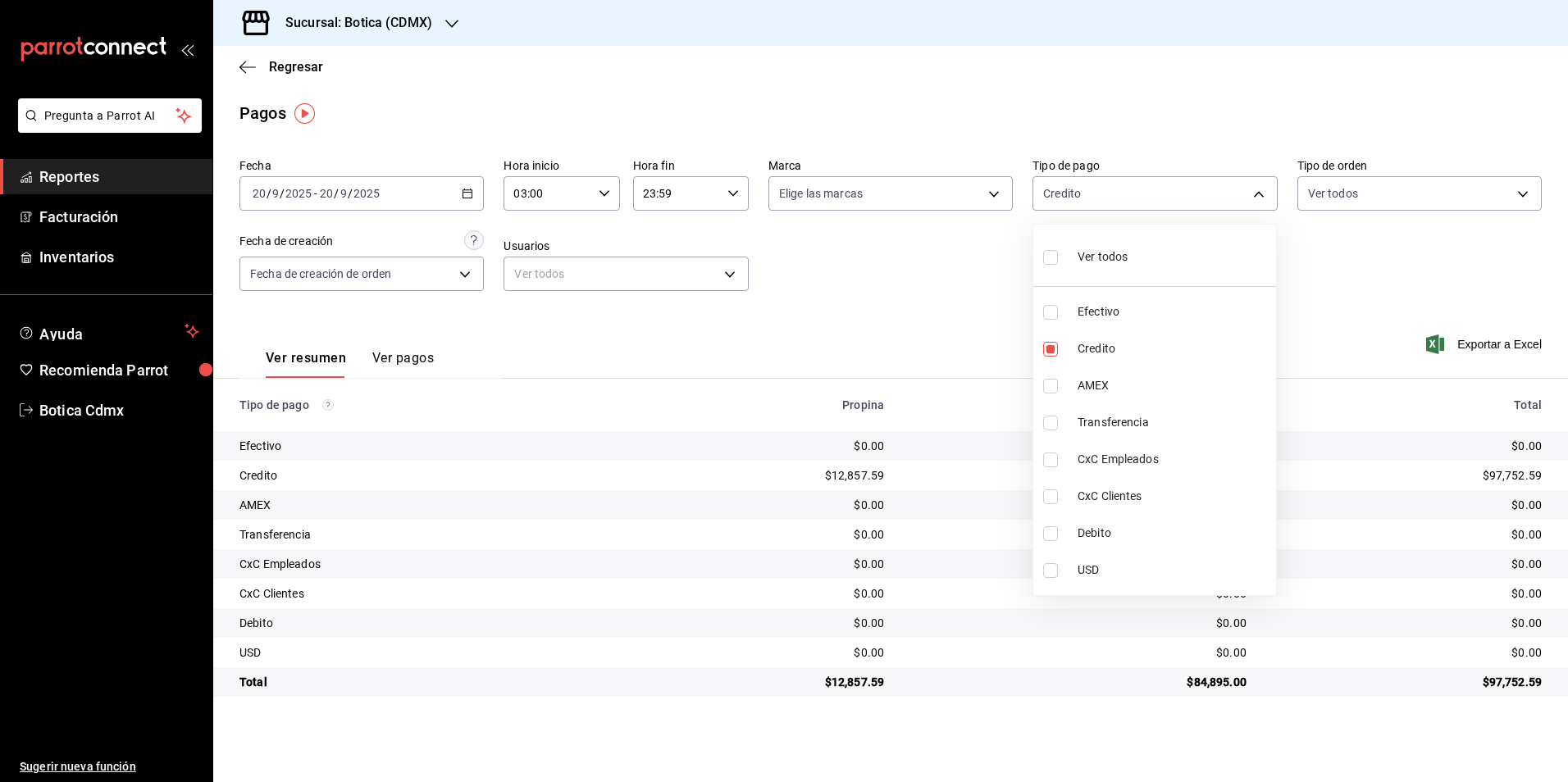
checkbox input "true"
click at [1328, 303] on div at bounding box center [784, 391] width 1568 height 782
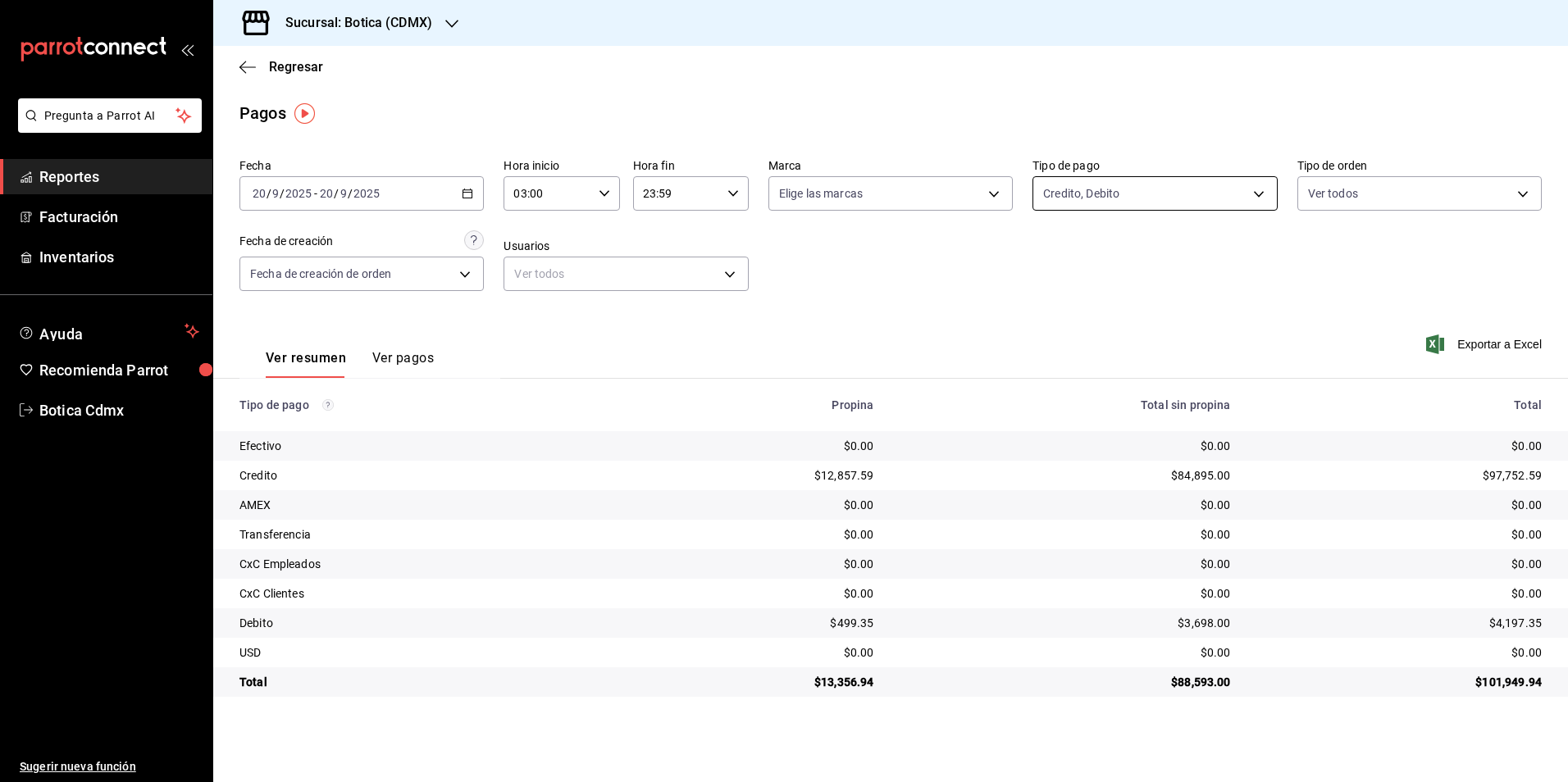
click at [1262, 194] on body "Pregunta a Parrot AI Reportes Facturación Inventarios Ayuda Recomienda Parrot B…" at bounding box center [784, 391] width 1568 height 782
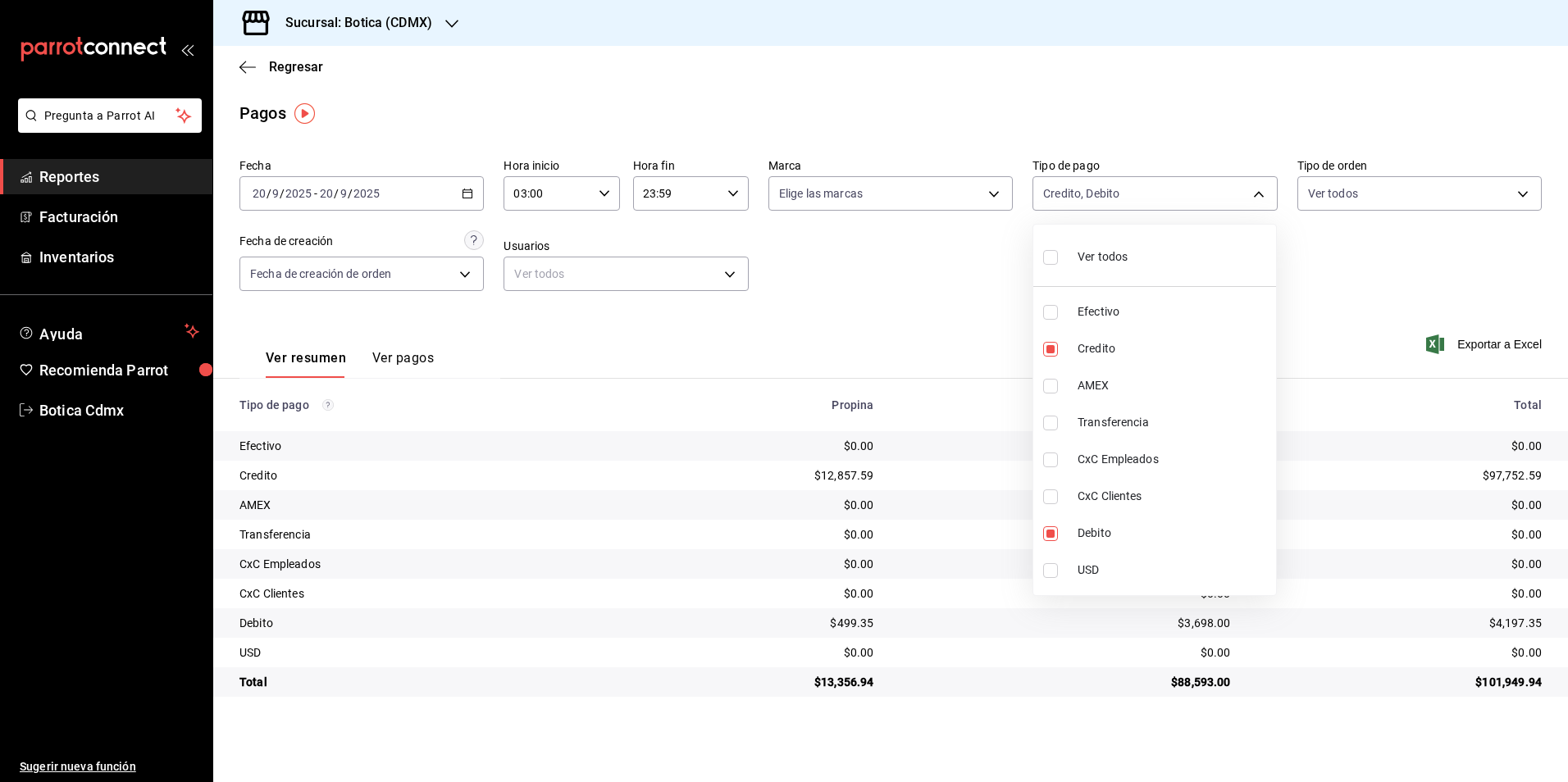
click at [1098, 316] on span "Efectivo" at bounding box center [1174, 311] width 192 height 18
type input "b4da851e-66ec-43b1-8a0b-e545688a4eb6,11579032-5cf0-46af-9956-e0058136143e,e1ca0…"
checkbox input "true"
click at [983, 282] on div at bounding box center [784, 391] width 1568 height 782
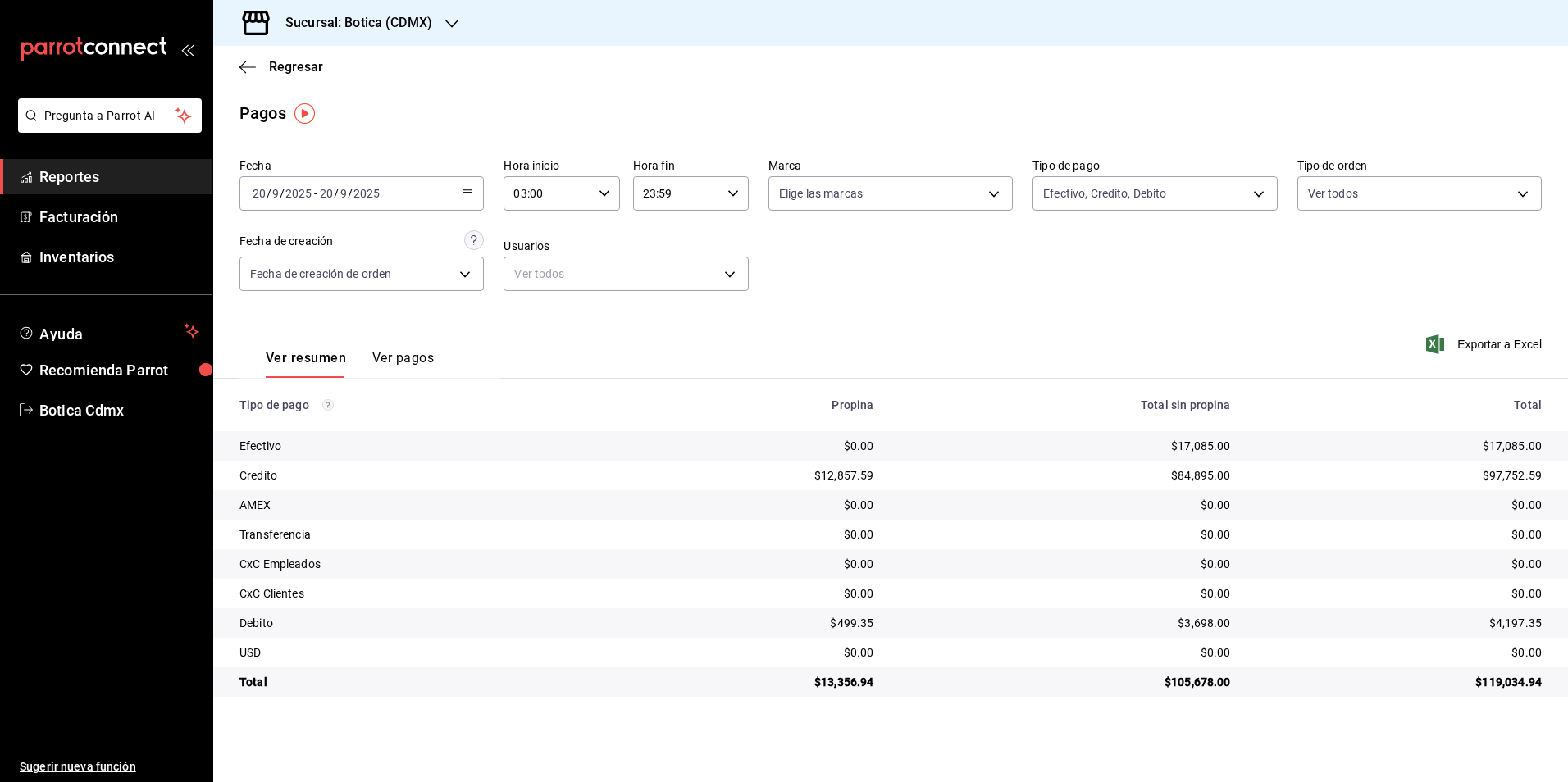
click at [80, 174] on span "Reportes" at bounding box center [119, 176] width 160 height 23
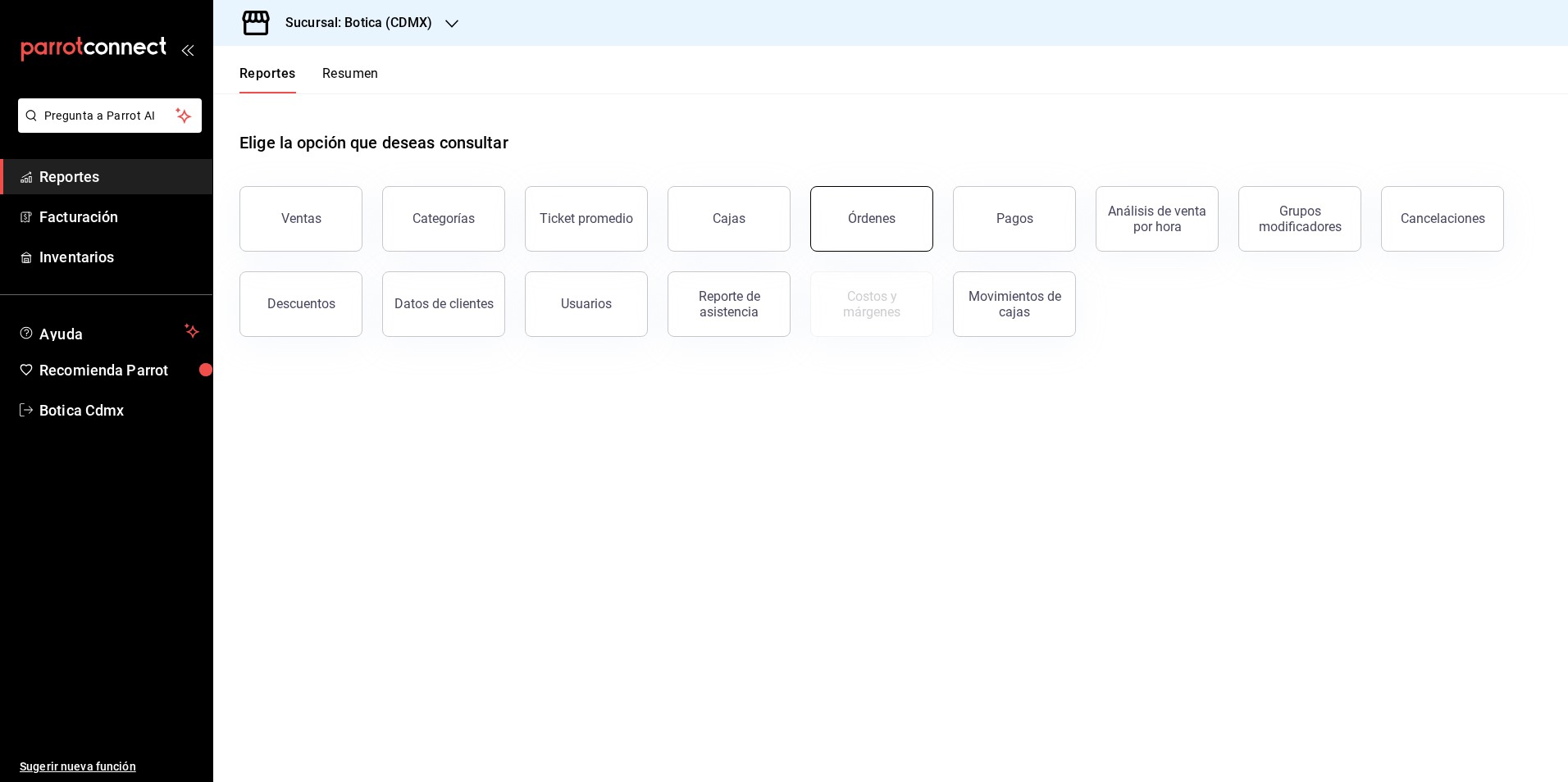
click at [863, 221] on div "Órdenes" at bounding box center [872, 218] width 48 height 16
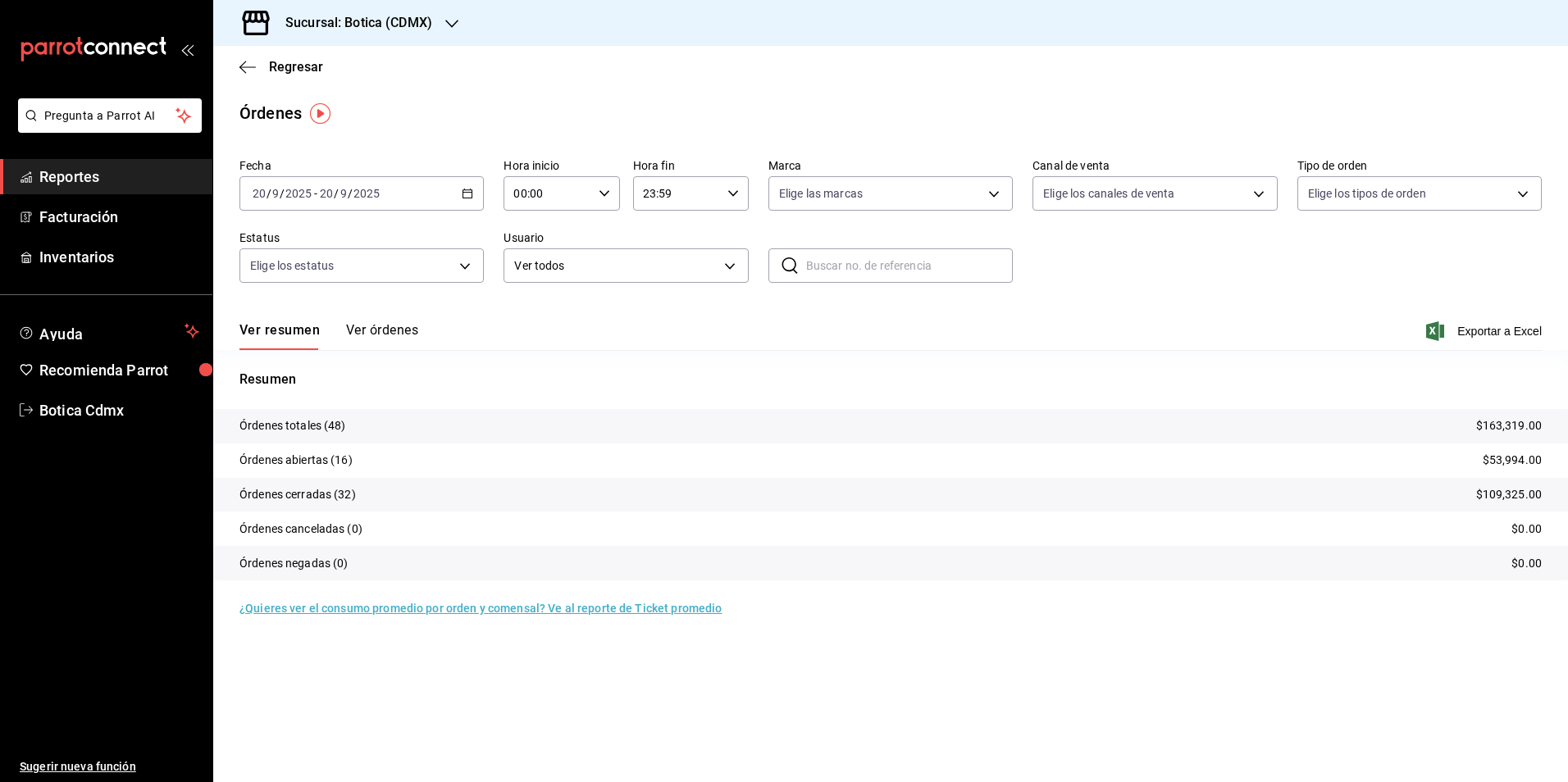
click at [601, 198] on icon "button" at bounding box center [604, 194] width 12 height 12
click at [530, 311] on span "02" at bounding box center [533, 314] width 32 height 13
type input "02:00"
click at [79, 178] on div at bounding box center [784, 391] width 1568 height 782
click at [93, 171] on span "Reportes" at bounding box center [119, 176] width 160 height 23
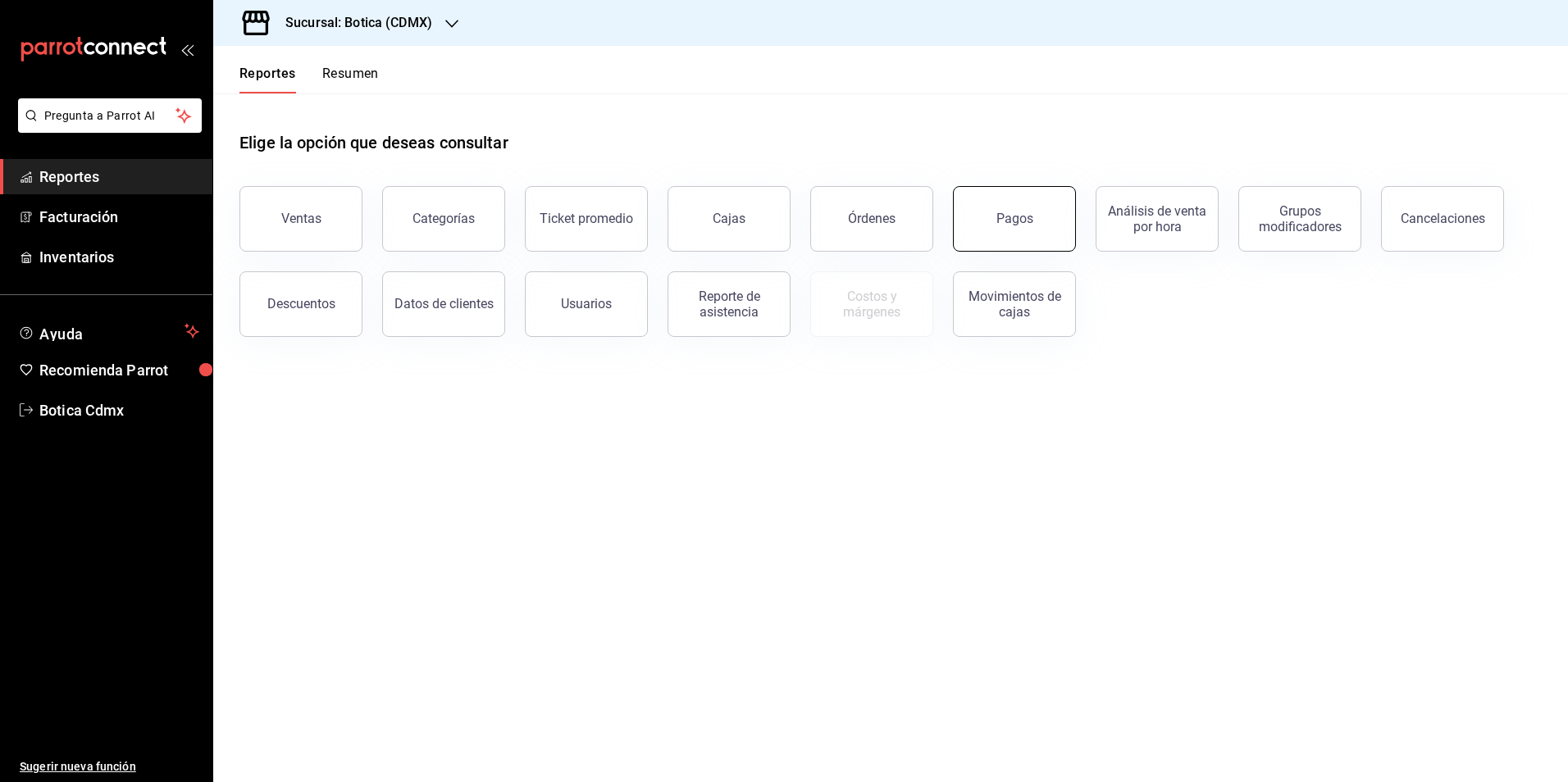
click at [1010, 220] on div "Pagos" at bounding box center [1015, 218] width 37 height 16
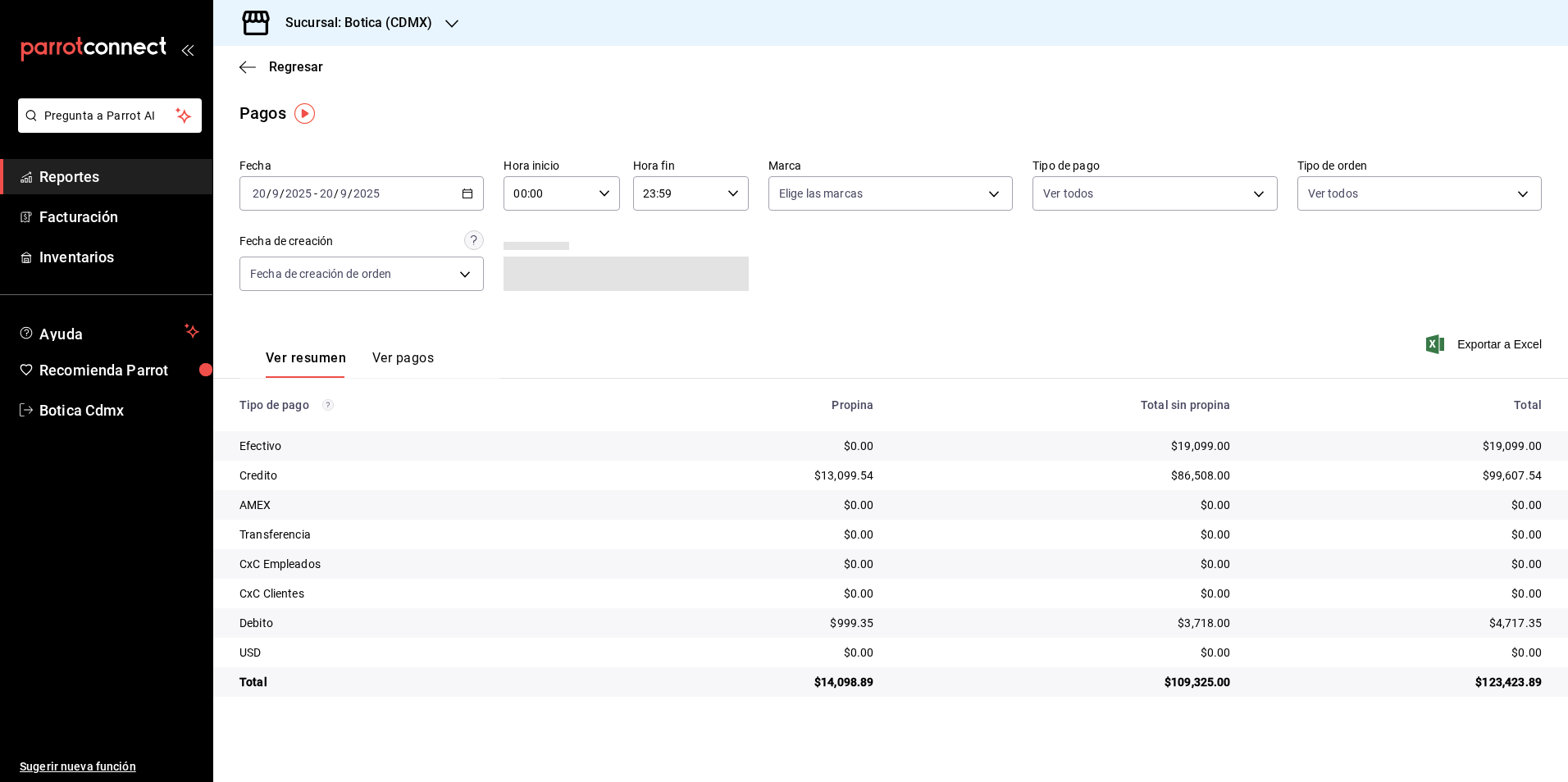
click at [607, 197] on icon "button" at bounding box center [604, 194] width 12 height 12
click at [532, 314] on span "02" at bounding box center [533, 314] width 32 height 13
type input "02:00"
click at [1071, 258] on div at bounding box center [784, 391] width 1568 height 782
